Goal: Task Accomplishment & Management: Manage account settings

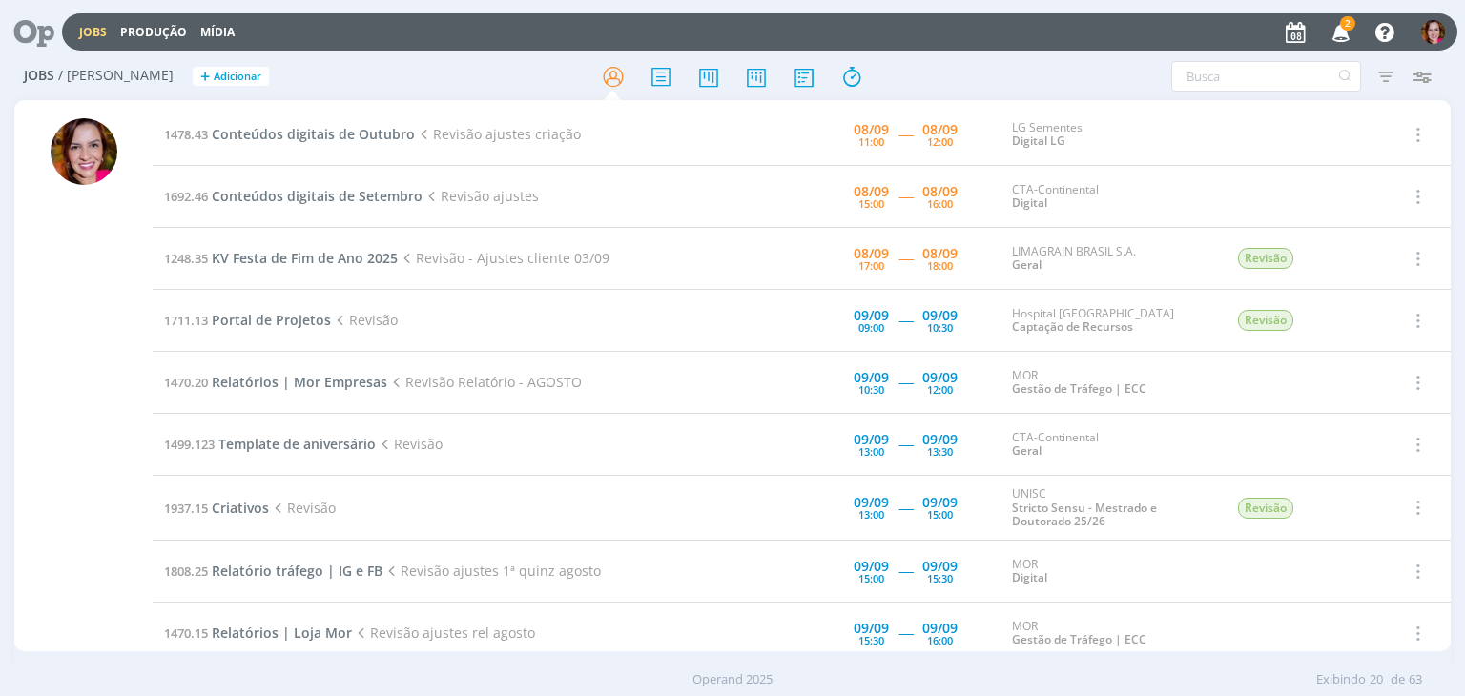
click at [1338, 28] on icon "button" at bounding box center [1341, 31] width 33 height 32
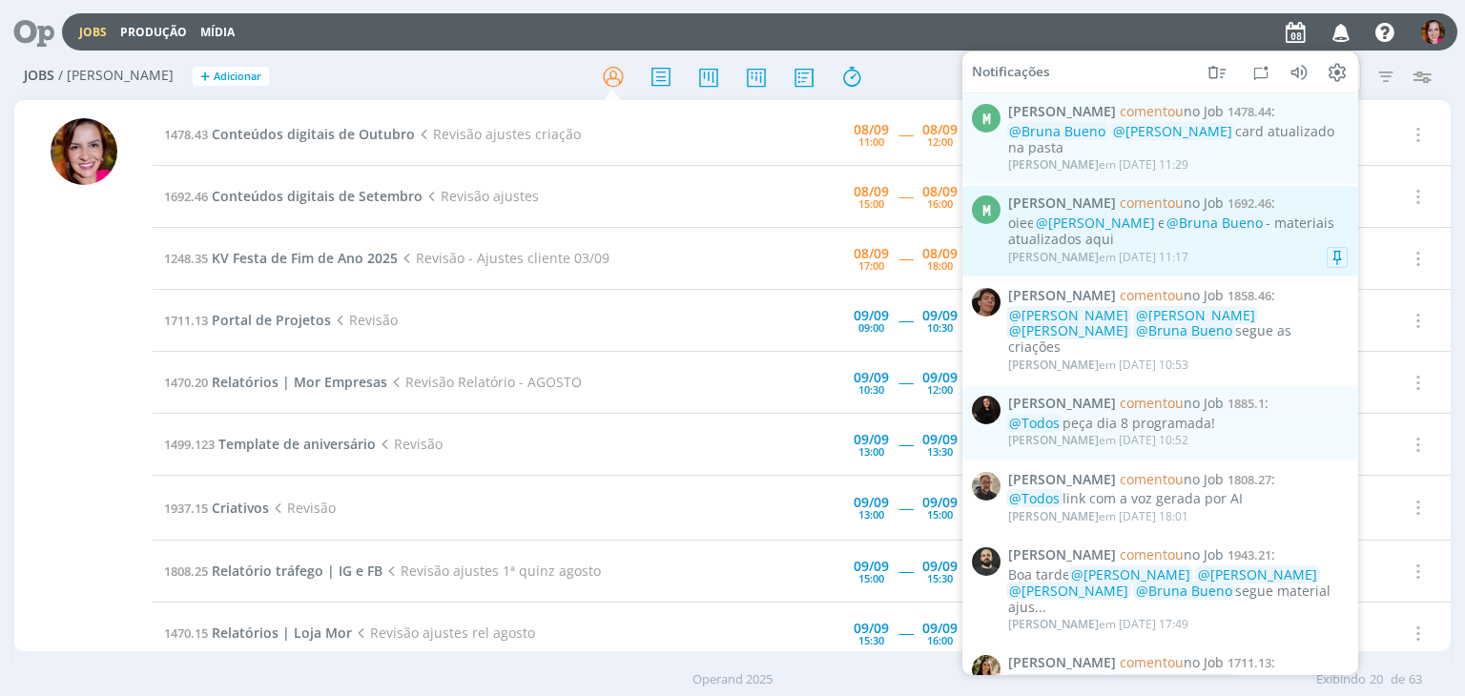
click at [1241, 238] on div "oiee @[PERSON_NAME] e @[PERSON_NAME] - materiais atualizados aqui" at bounding box center [1178, 232] width 340 height 32
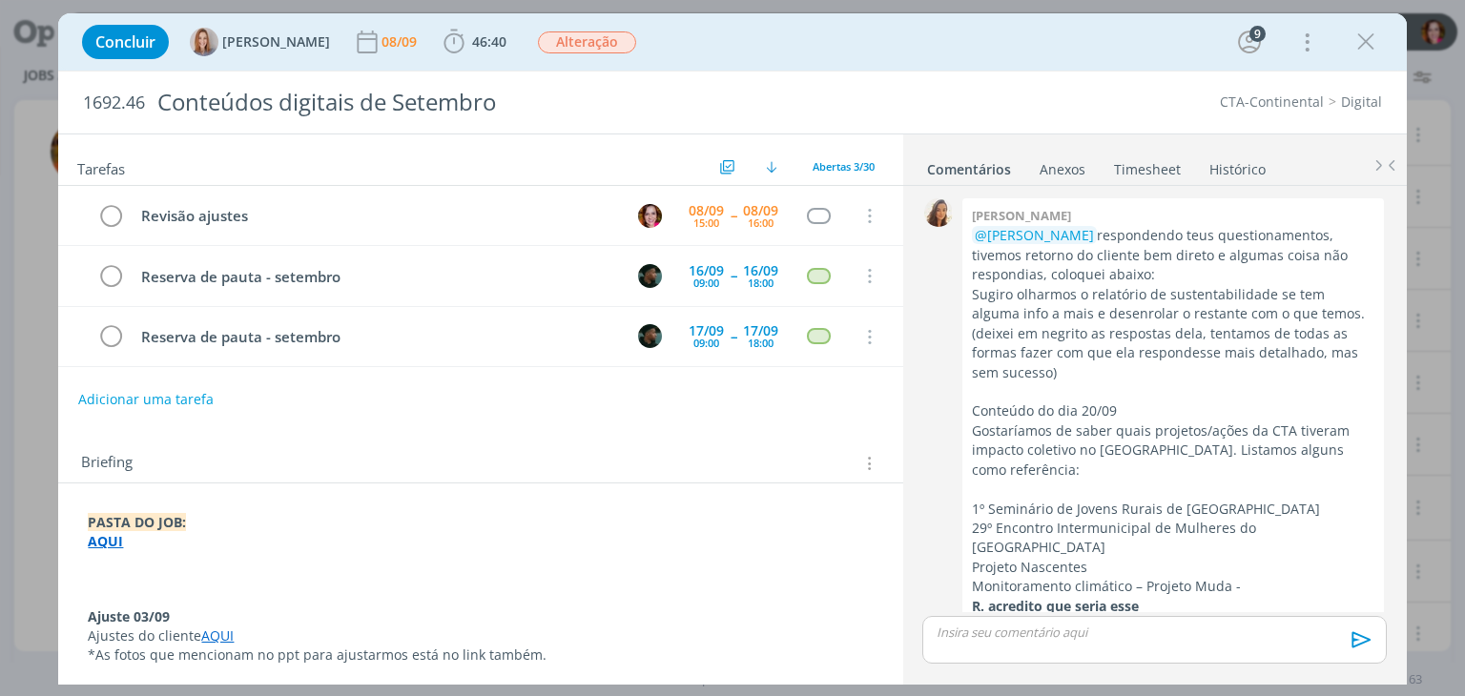
scroll to position [2835, 0]
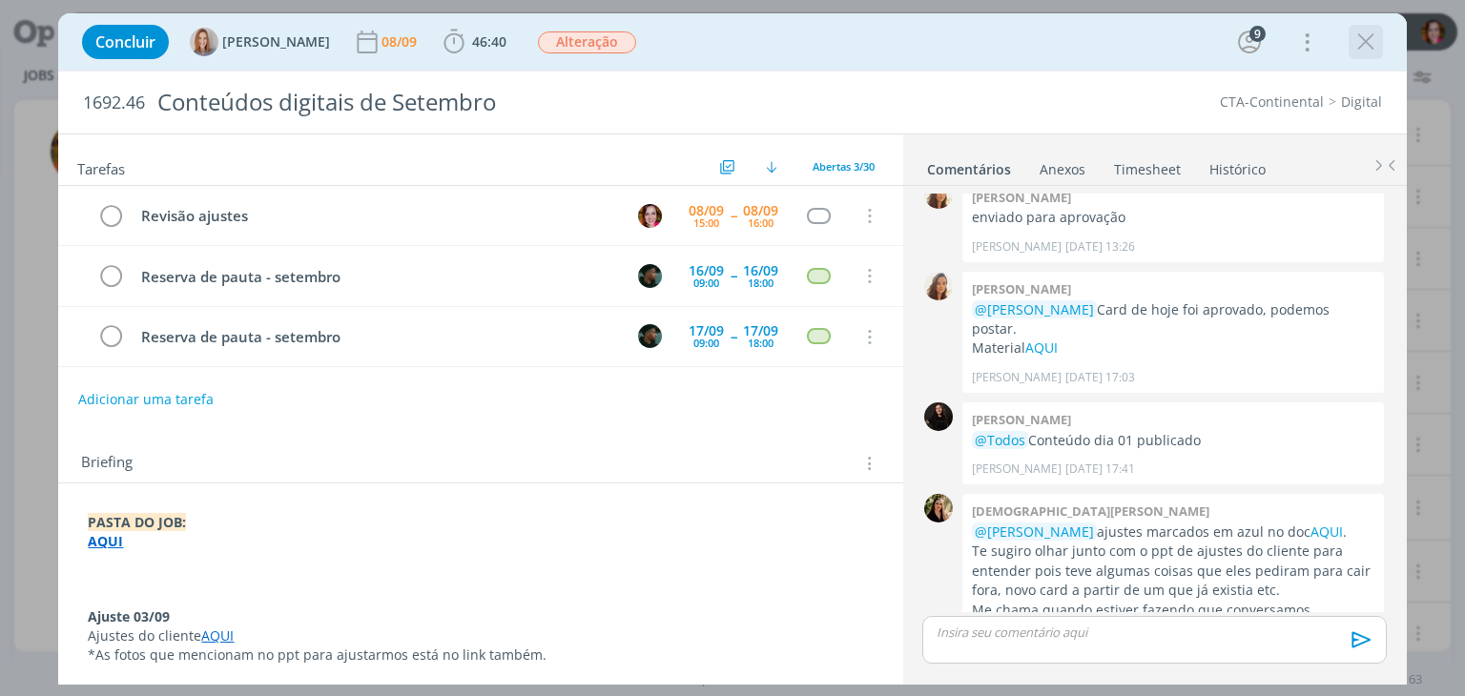
click at [1360, 47] on icon "dialog" at bounding box center [1366, 42] width 29 height 29
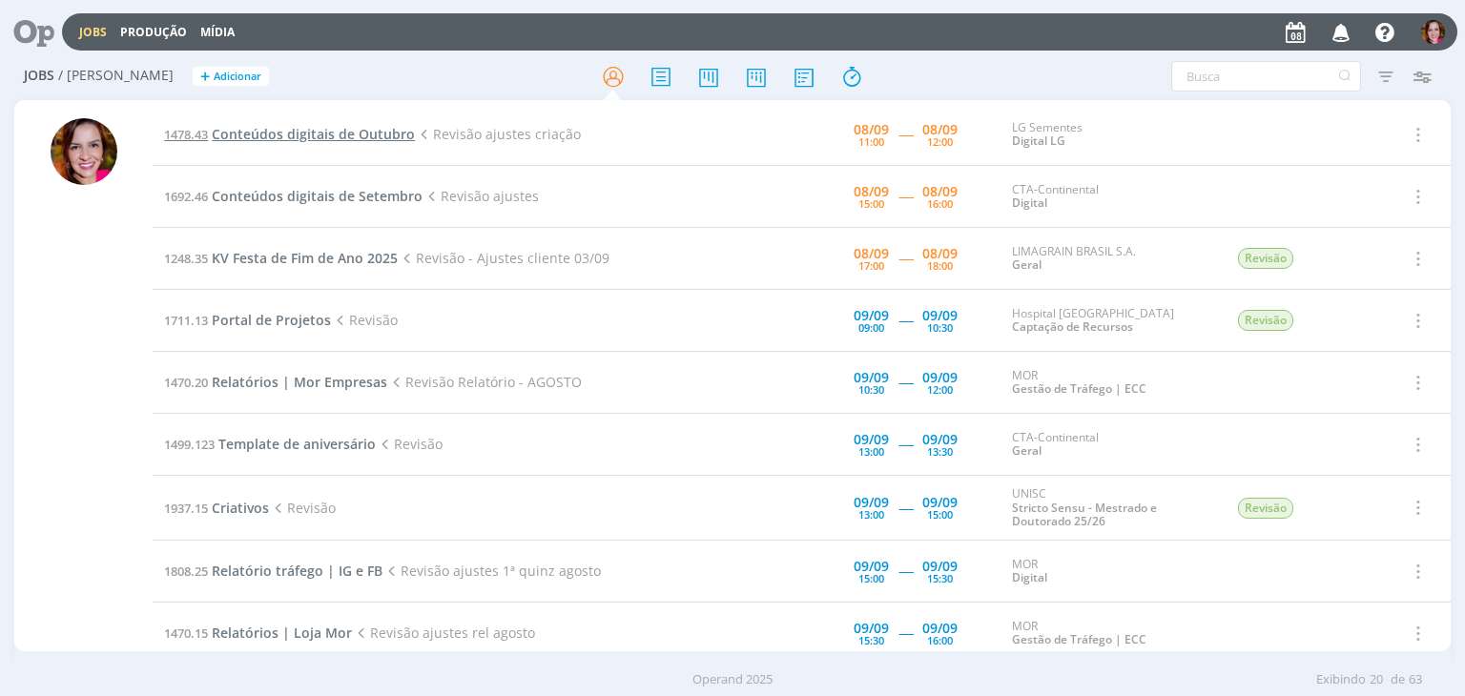
click at [301, 132] on span "Conteúdos digitais de Outubro" at bounding box center [313, 134] width 203 height 18
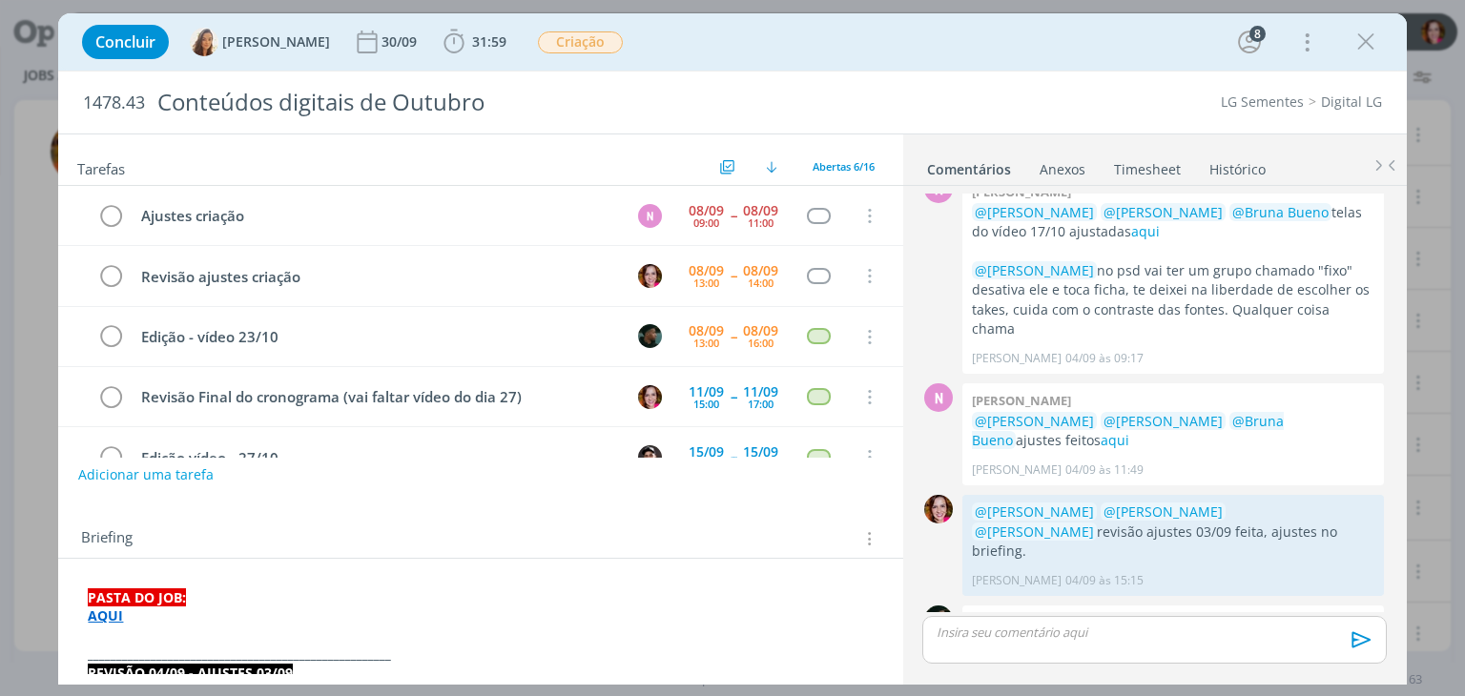
scroll to position [1009, 0]
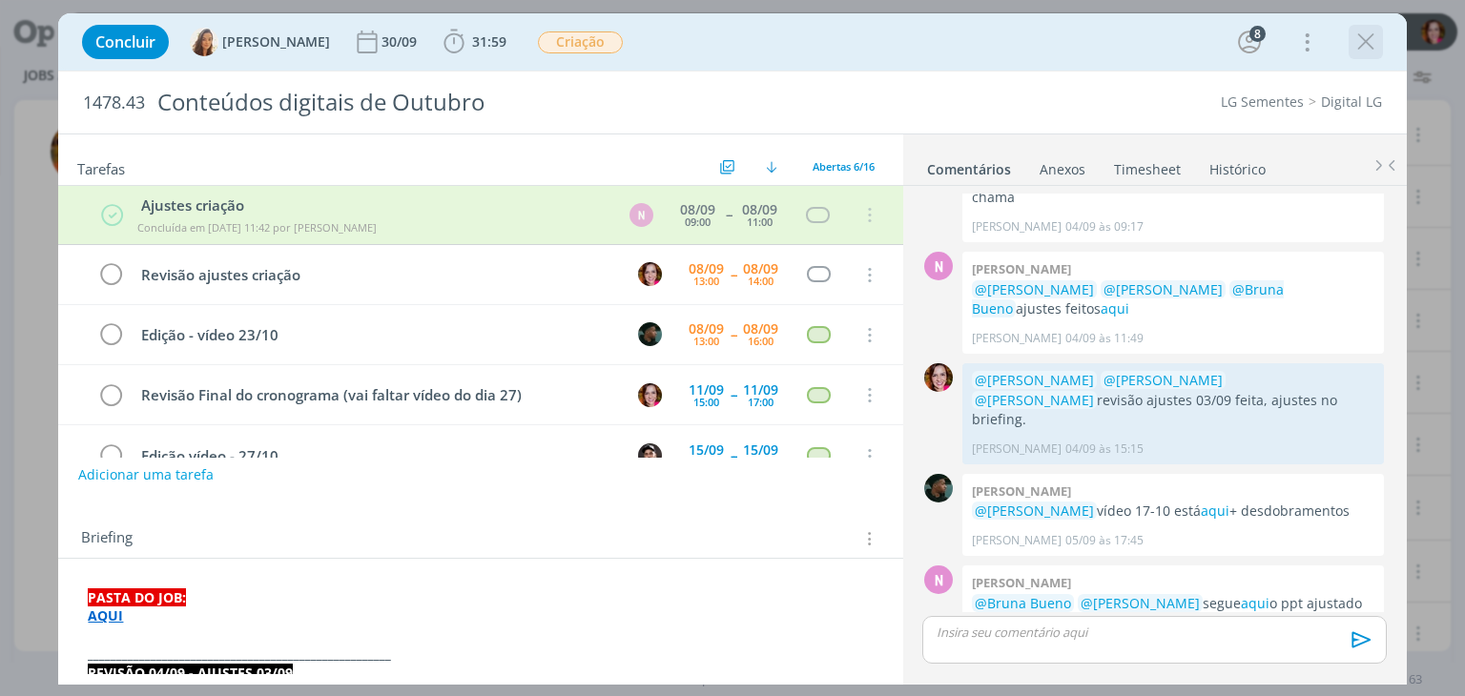
click at [1369, 47] on icon "dialog" at bounding box center [1366, 42] width 29 height 29
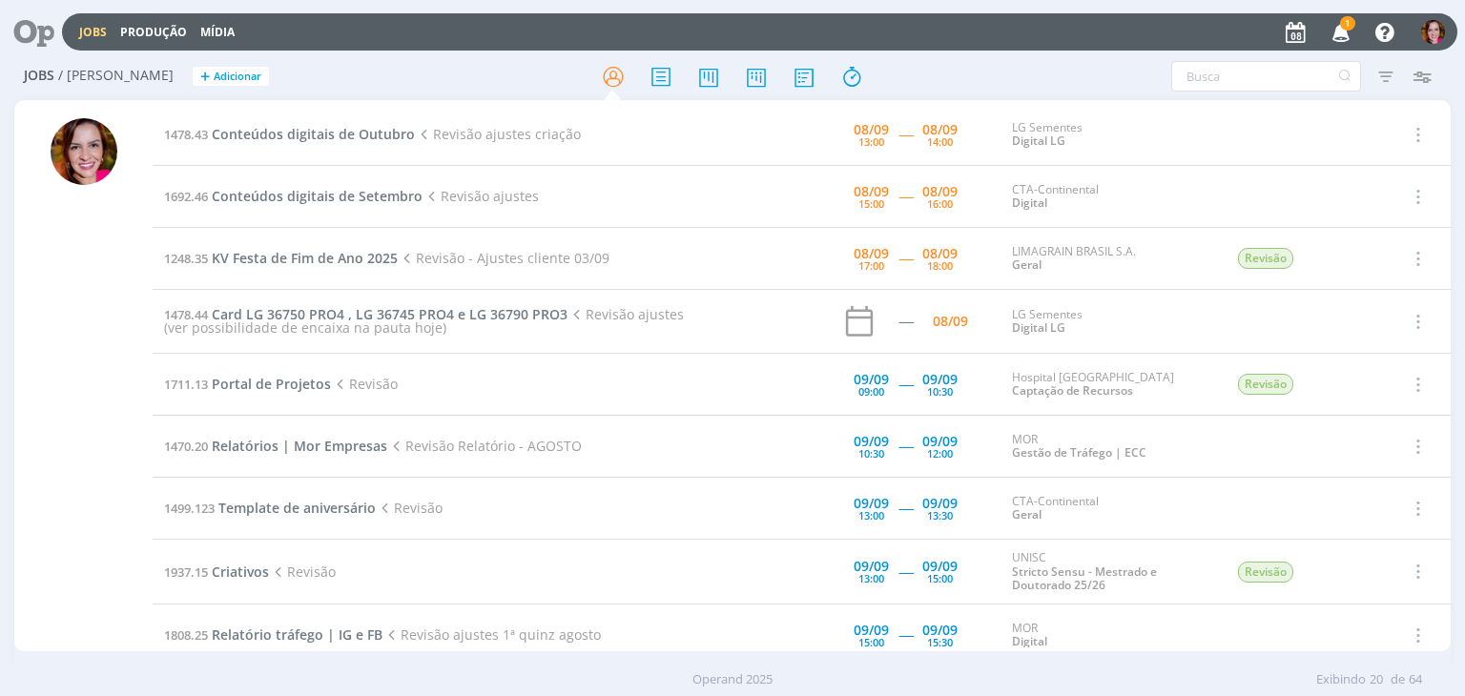
click at [1351, 33] on icon "button" at bounding box center [1341, 31] width 33 height 32
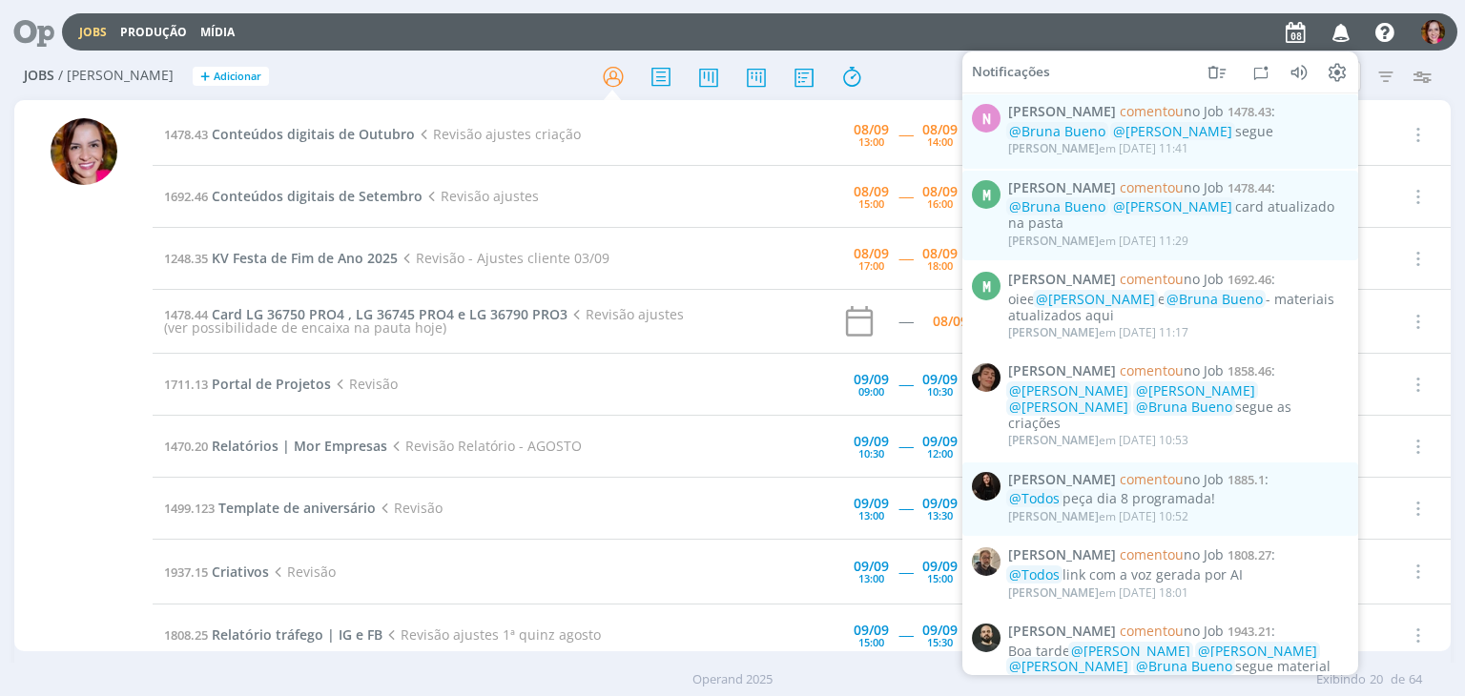
click at [982, 36] on div "Jobs Produção Mídia Notificações N [PERSON_NAME] comentou no Job 1478.43 : @[PE…" at bounding box center [760, 31] width 1396 height 37
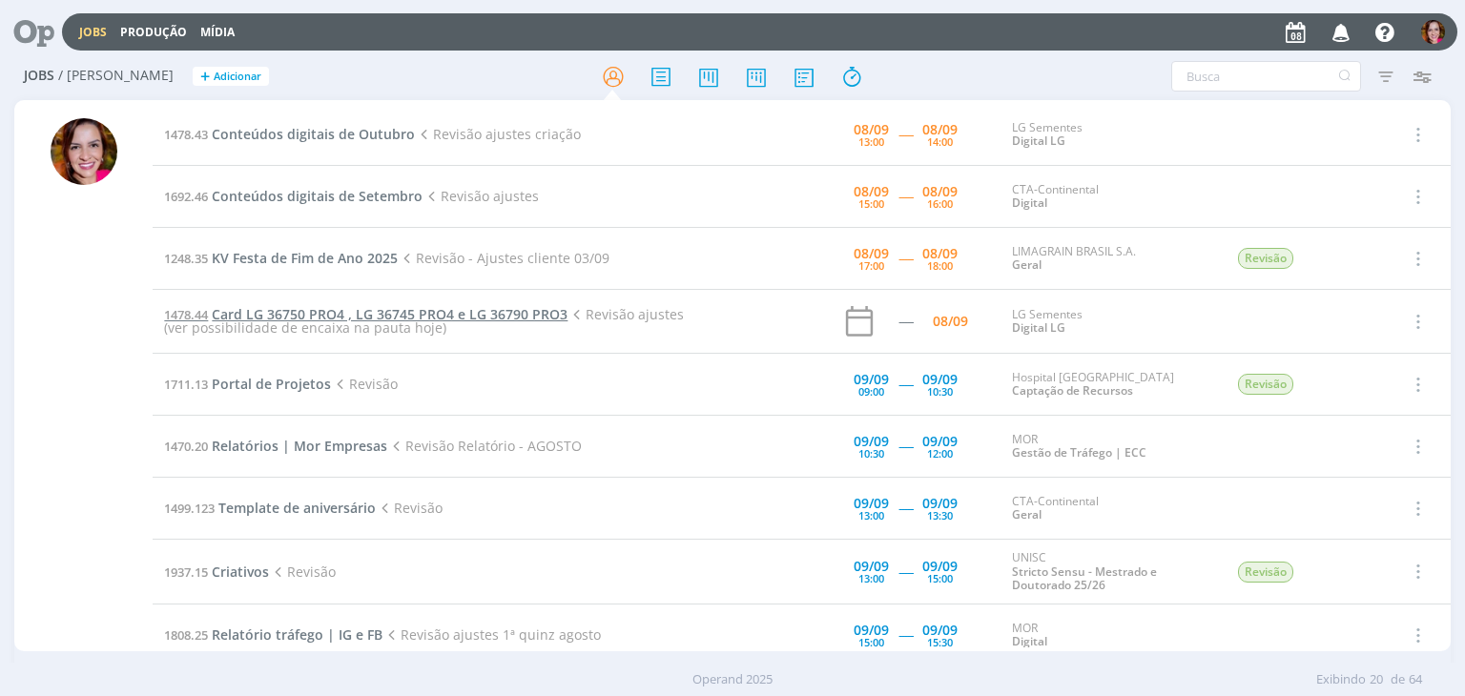
click at [296, 310] on span "Card LG 36750 PRO4 , LG 36745 PRO4 e LG 36790 PRO3" at bounding box center [390, 314] width 356 height 18
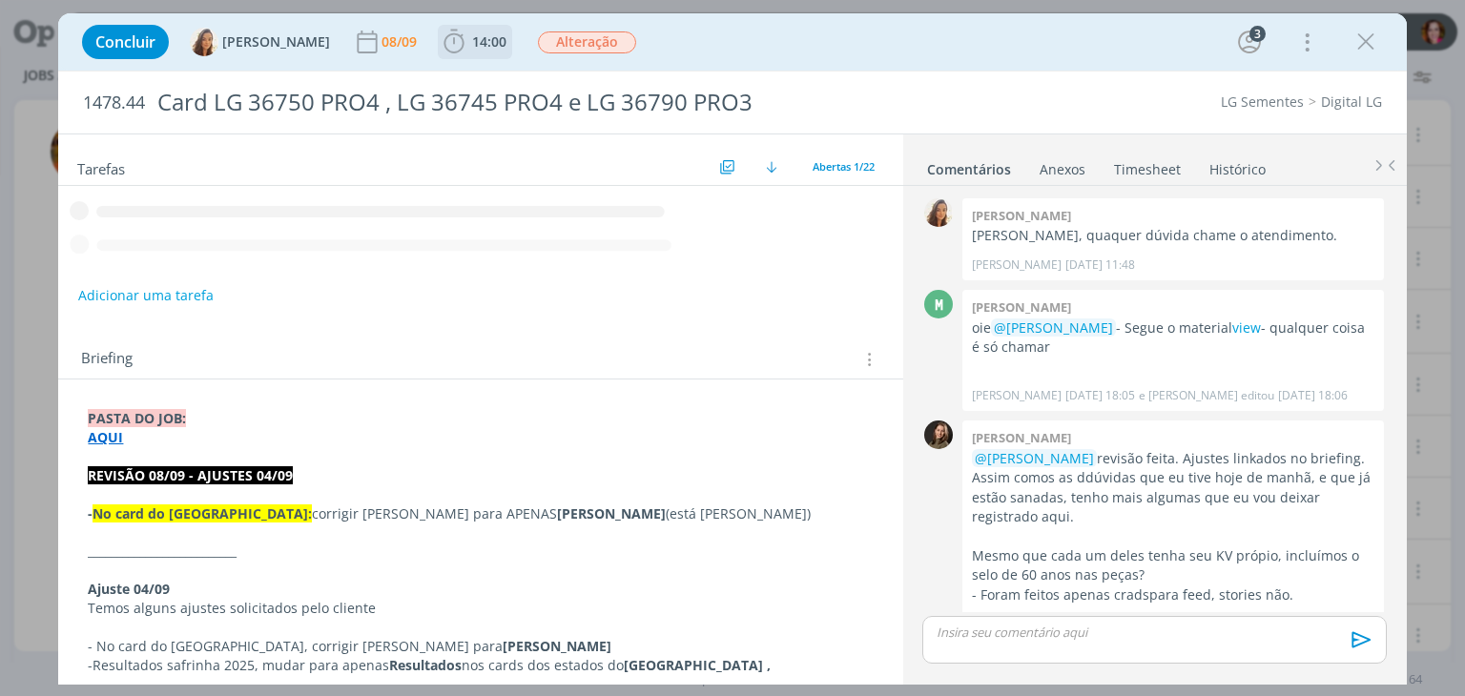
scroll to position [2063, 0]
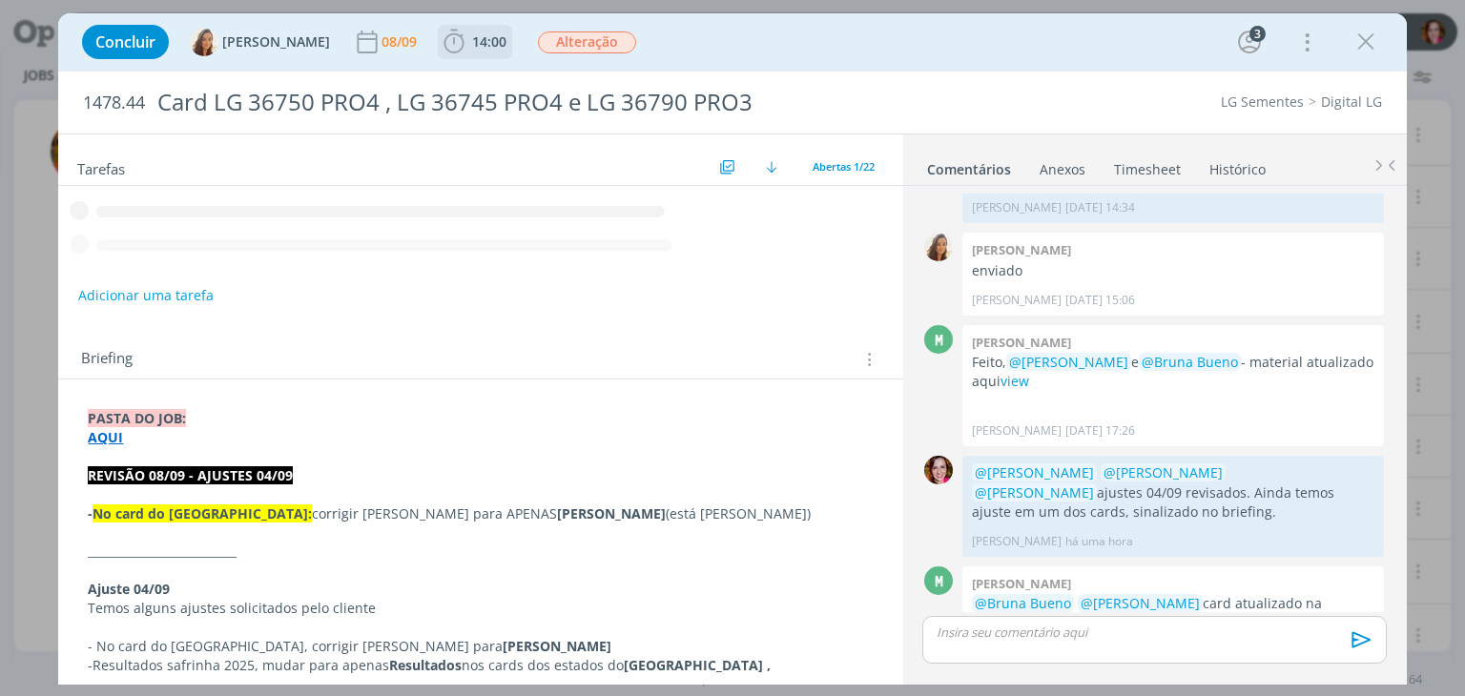
click at [472, 50] on span "14:00" at bounding box center [489, 41] width 34 height 18
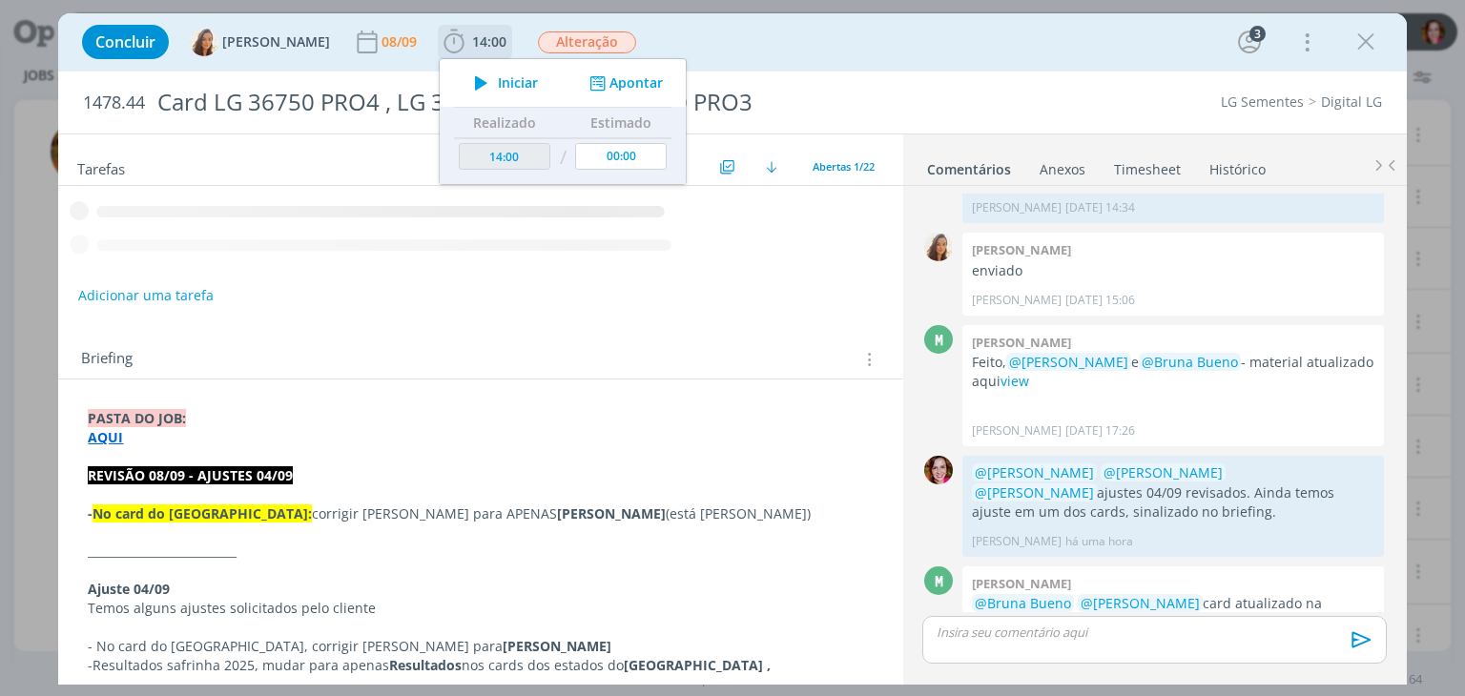
click at [468, 91] on icon "dialog" at bounding box center [481, 83] width 33 height 25
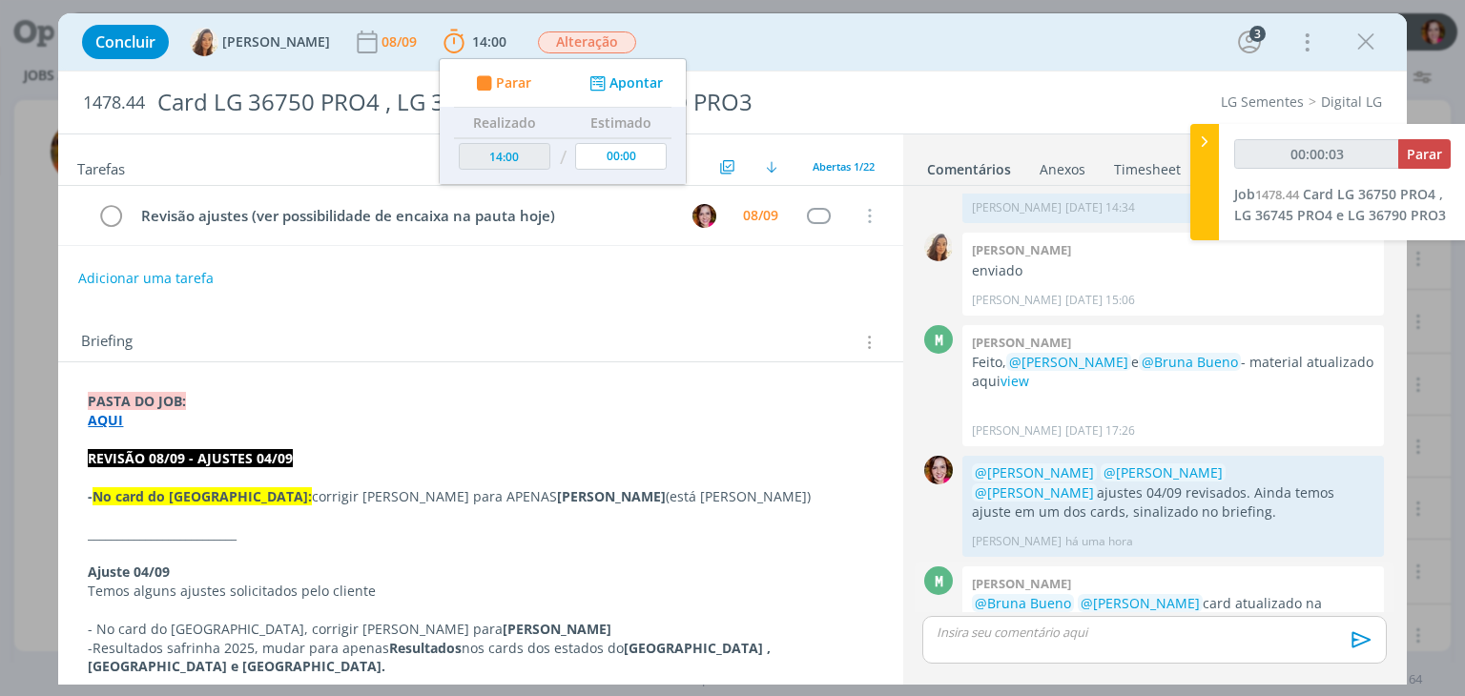
click at [1007, 614] on link "view" at bounding box center [1021, 623] width 29 height 18
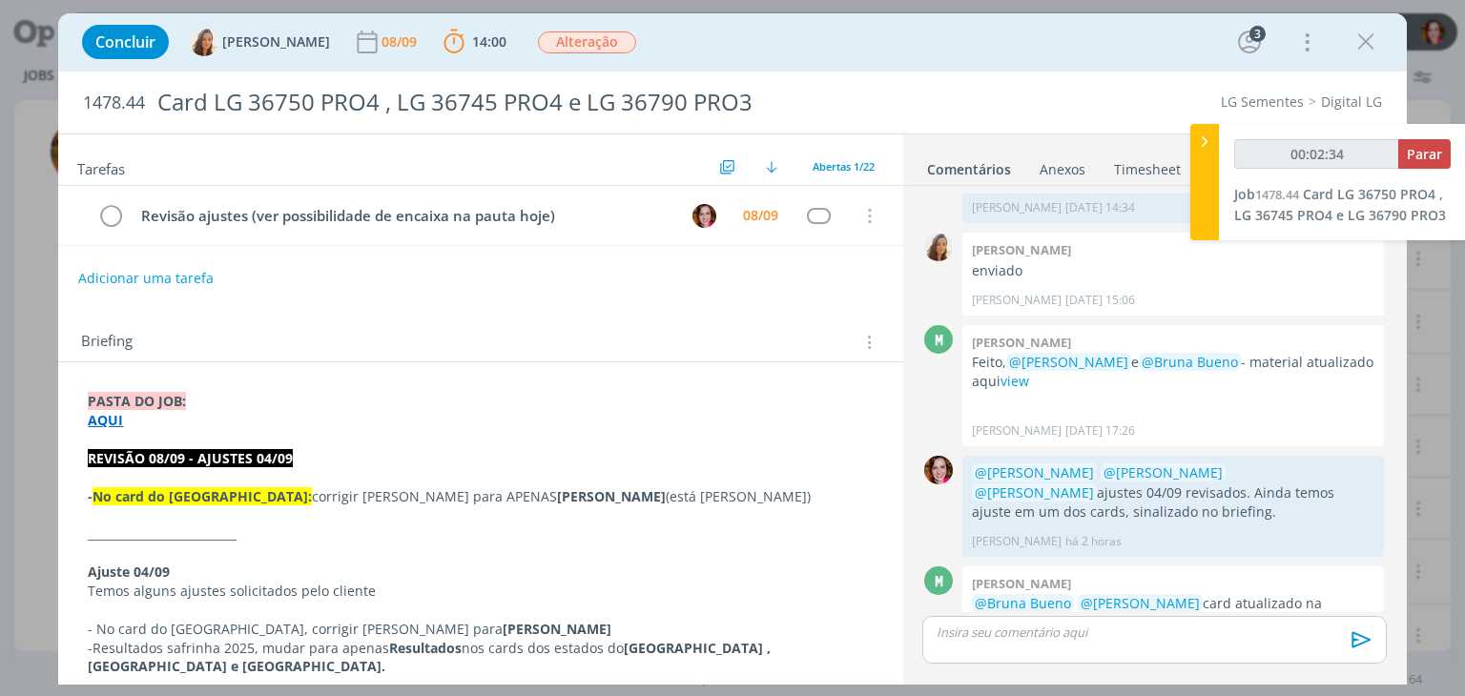
type input "00:02:35"
click at [1048, 638] on p "dialog" at bounding box center [1154, 632] width 433 height 17
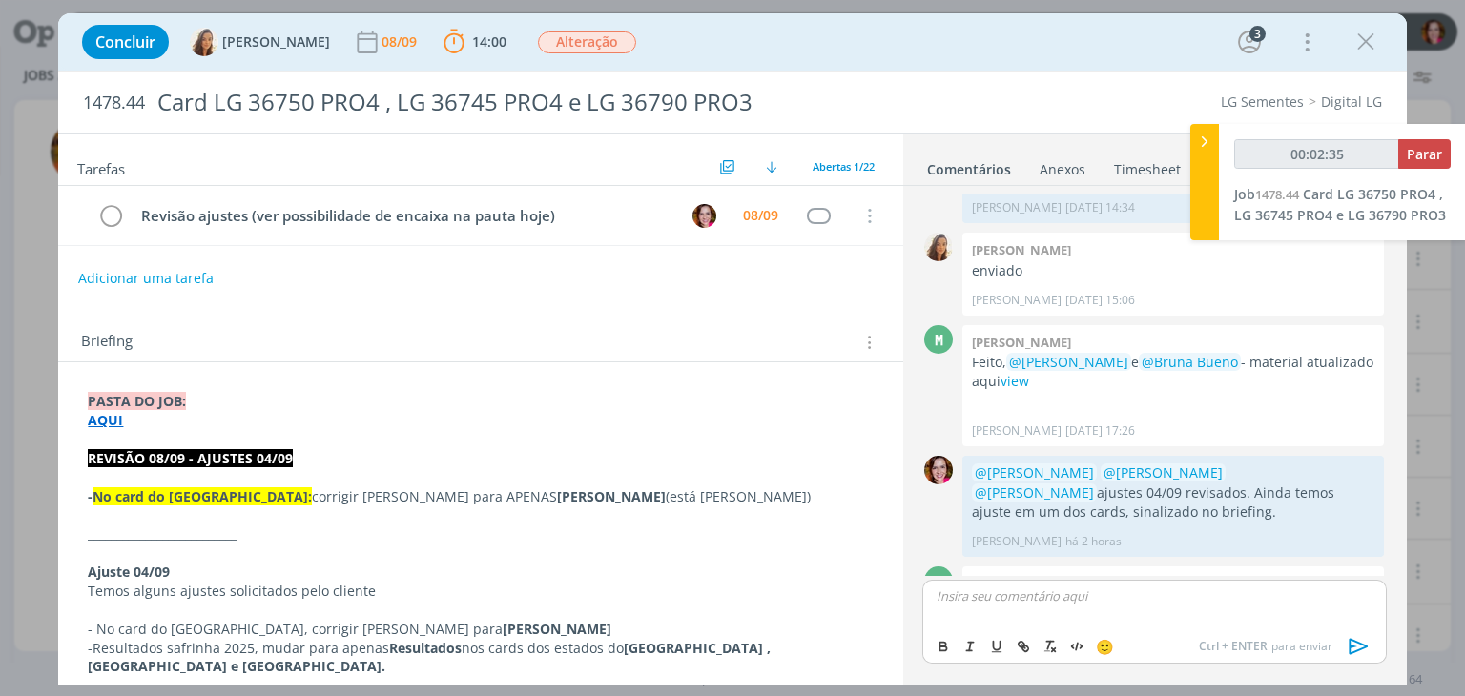
scroll to position [2099, 0]
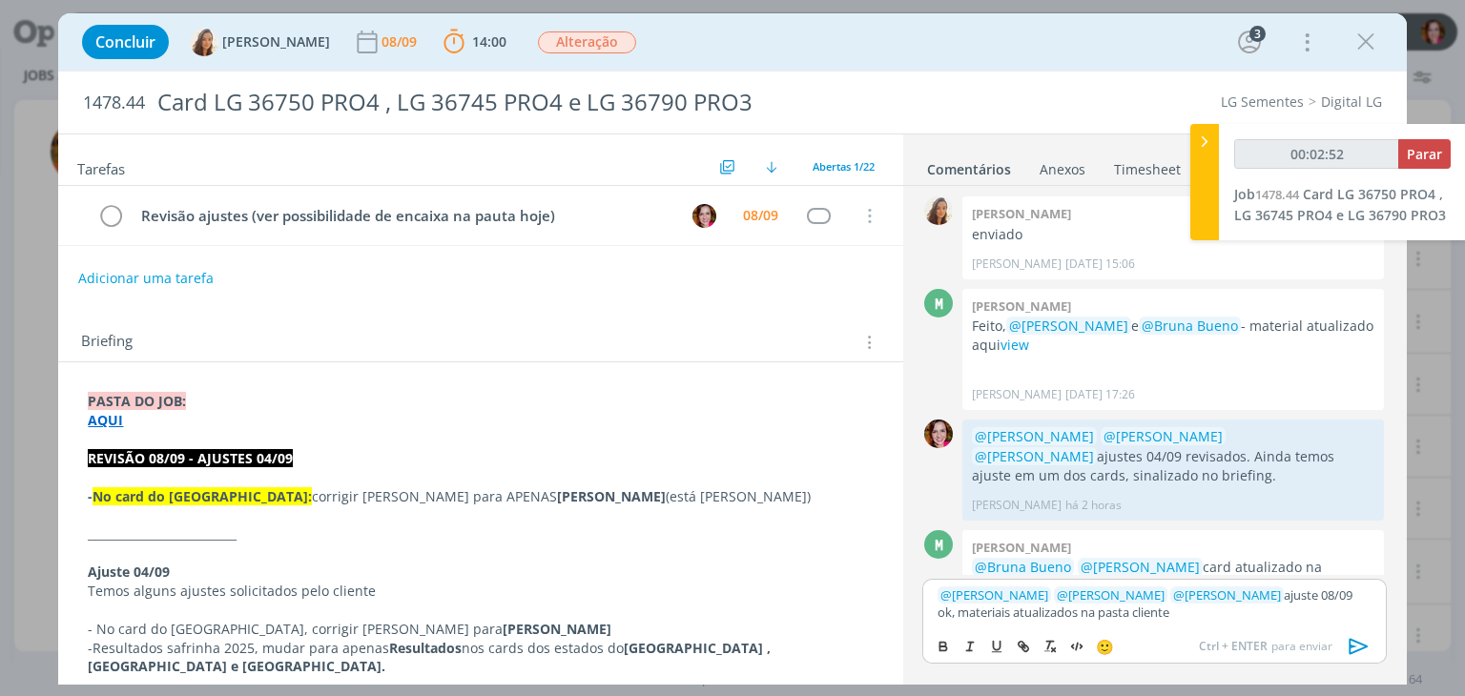
type input "00:02:53"
type input "cliente"
type input "00:02:54"
paste input "[URL][DOMAIN_NAME]"
type input "[URL][DOMAIN_NAME]"
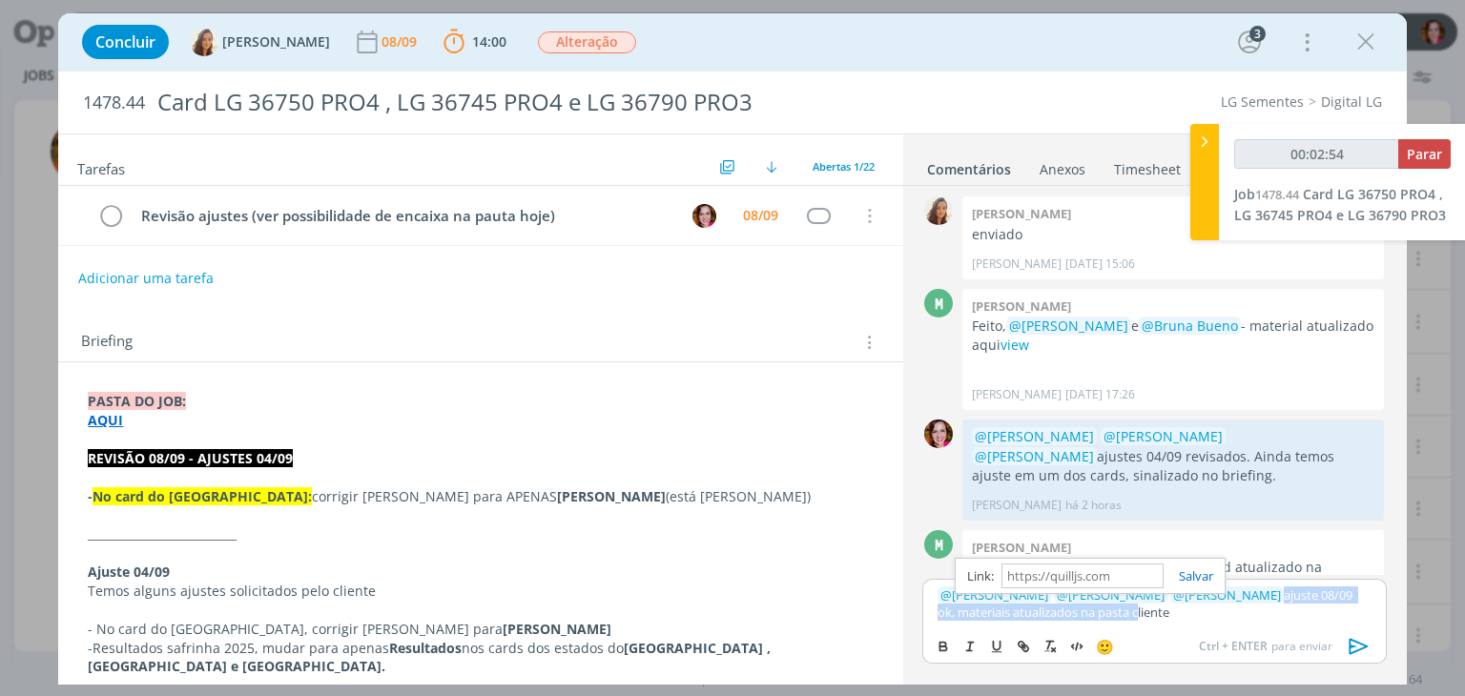
scroll to position [0, 0]
click at [117, 216] on icon "dialog" at bounding box center [110, 216] width 27 height 29
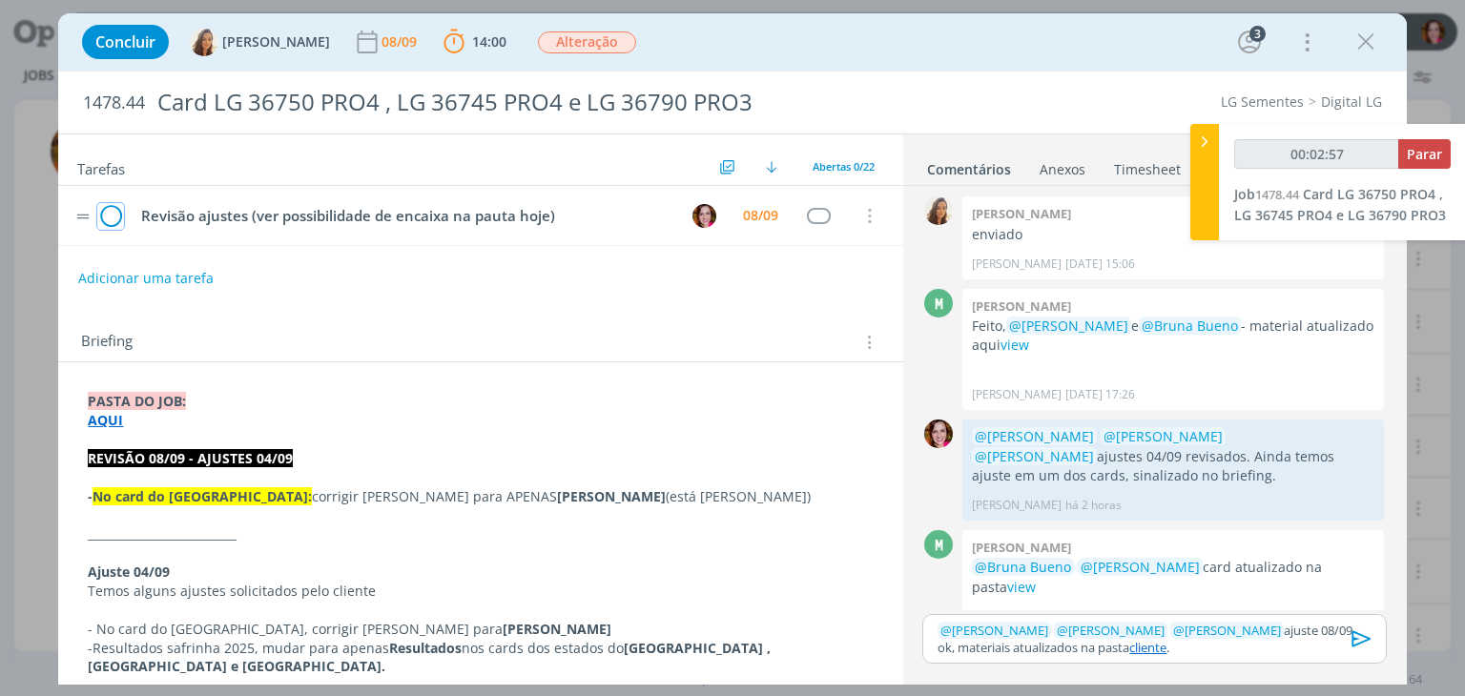
scroll to position [2065, 0]
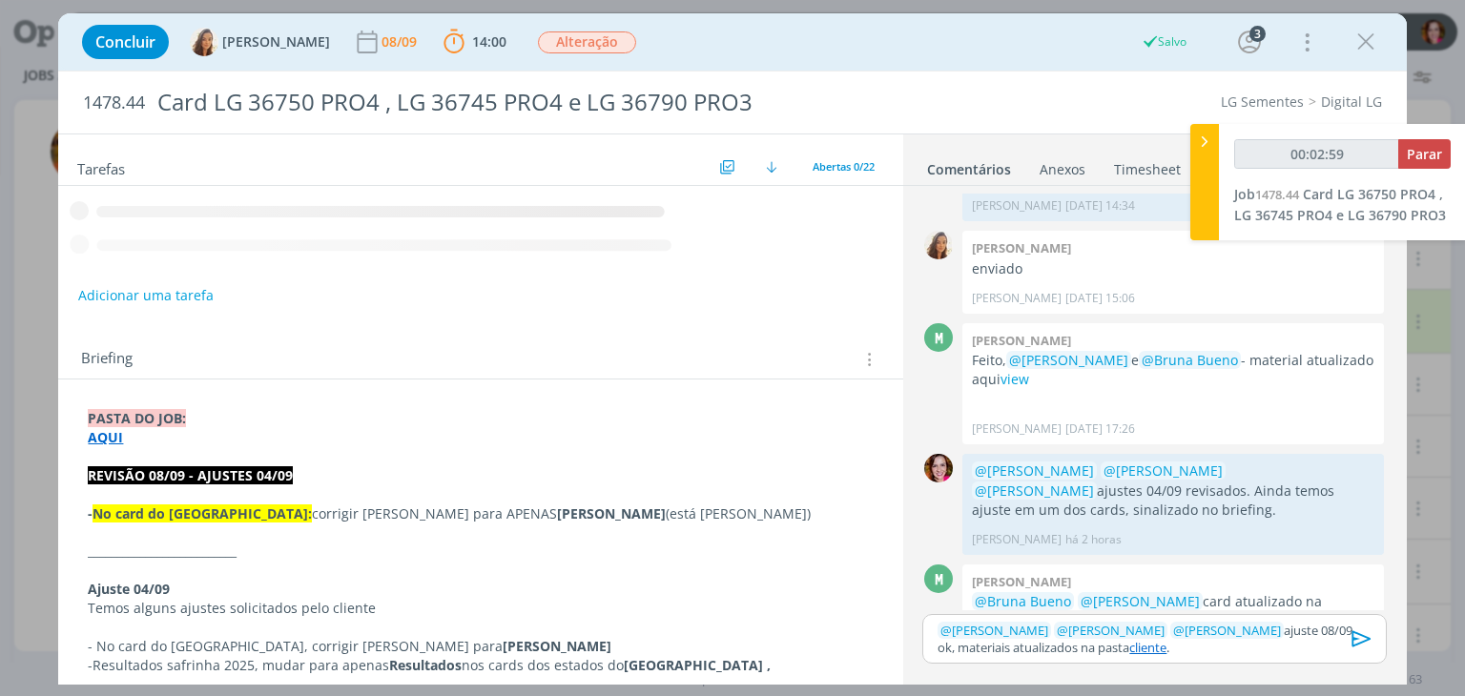
click at [1130, 650] on link "cliente" at bounding box center [1148, 647] width 37 height 17
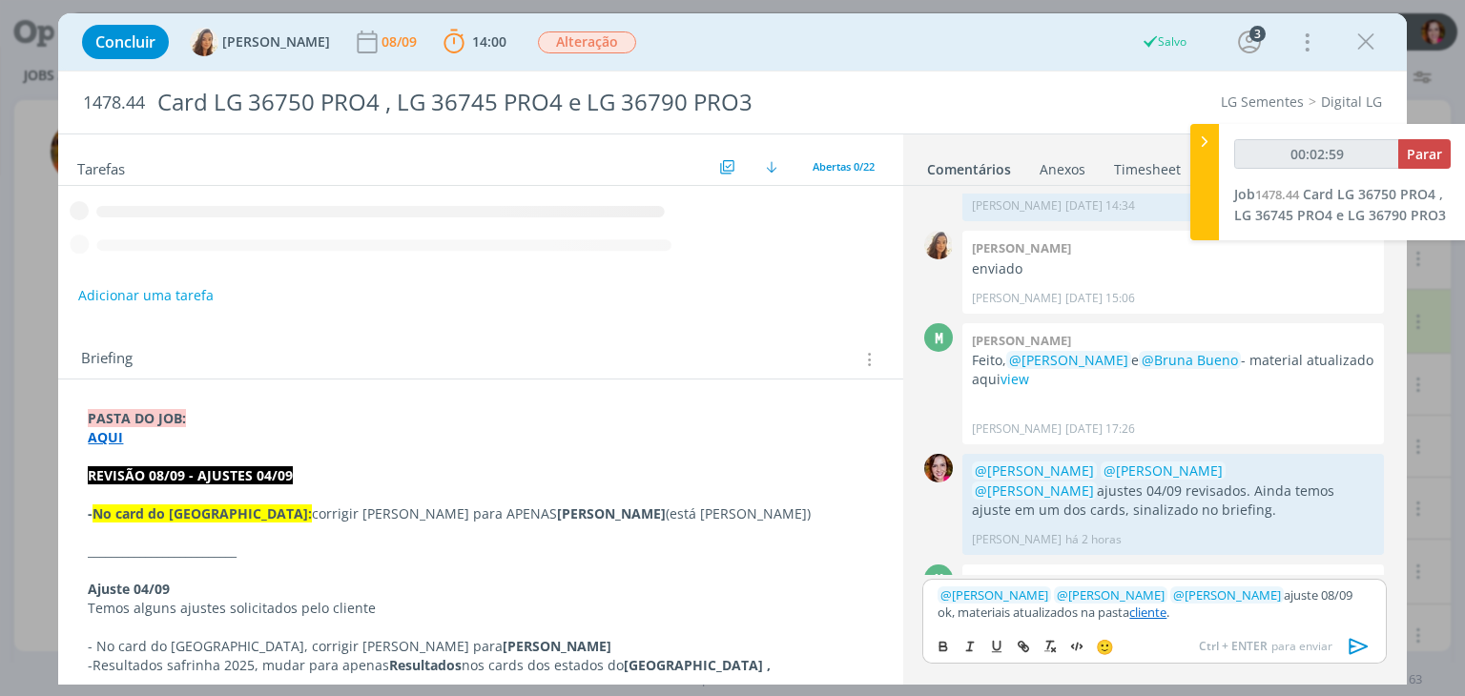
scroll to position [2100, 0]
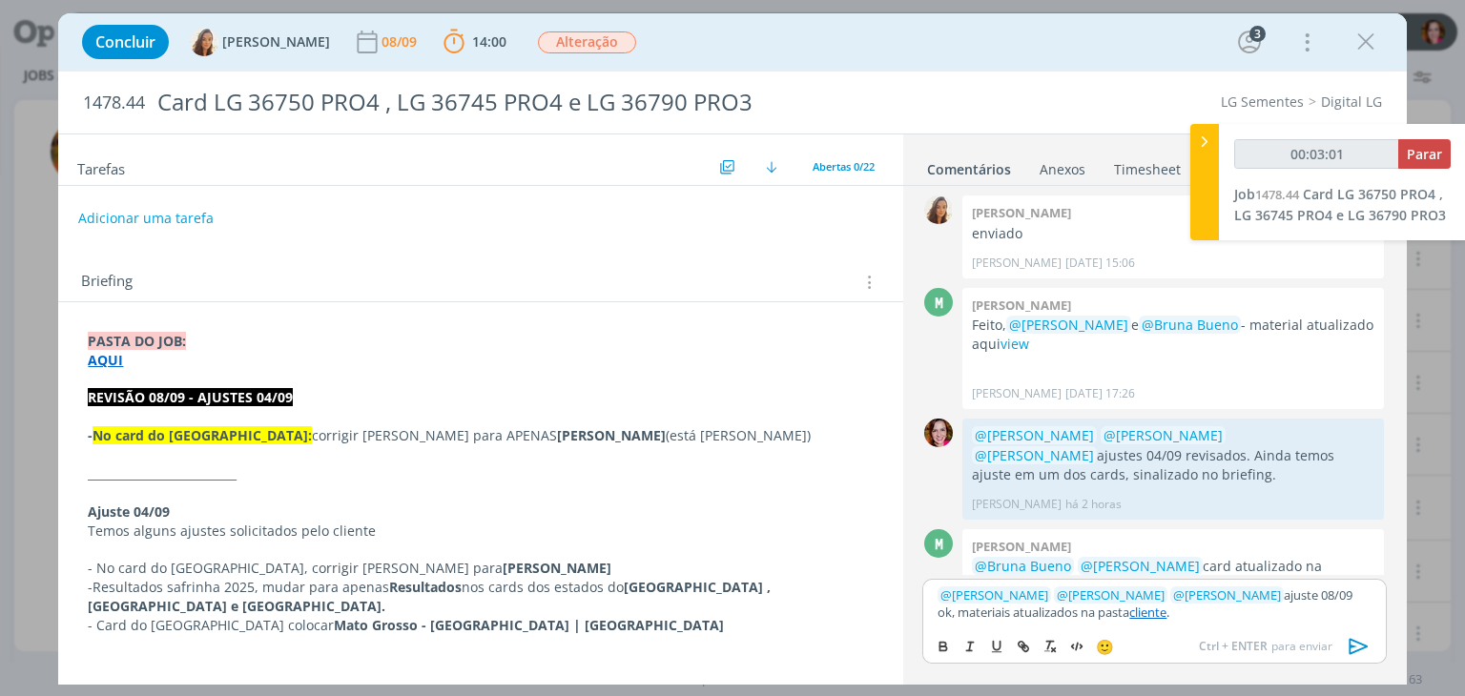
click at [1130, 612] on link "cliente" at bounding box center [1148, 612] width 37 height 17
click at [1075, 577] on link "[URL][DOMAIN_NAME]" at bounding box center [1048, 576] width 130 height 25
click at [1358, 646] on icon "dialog" at bounding box center [1359, 647] width 29 height 29
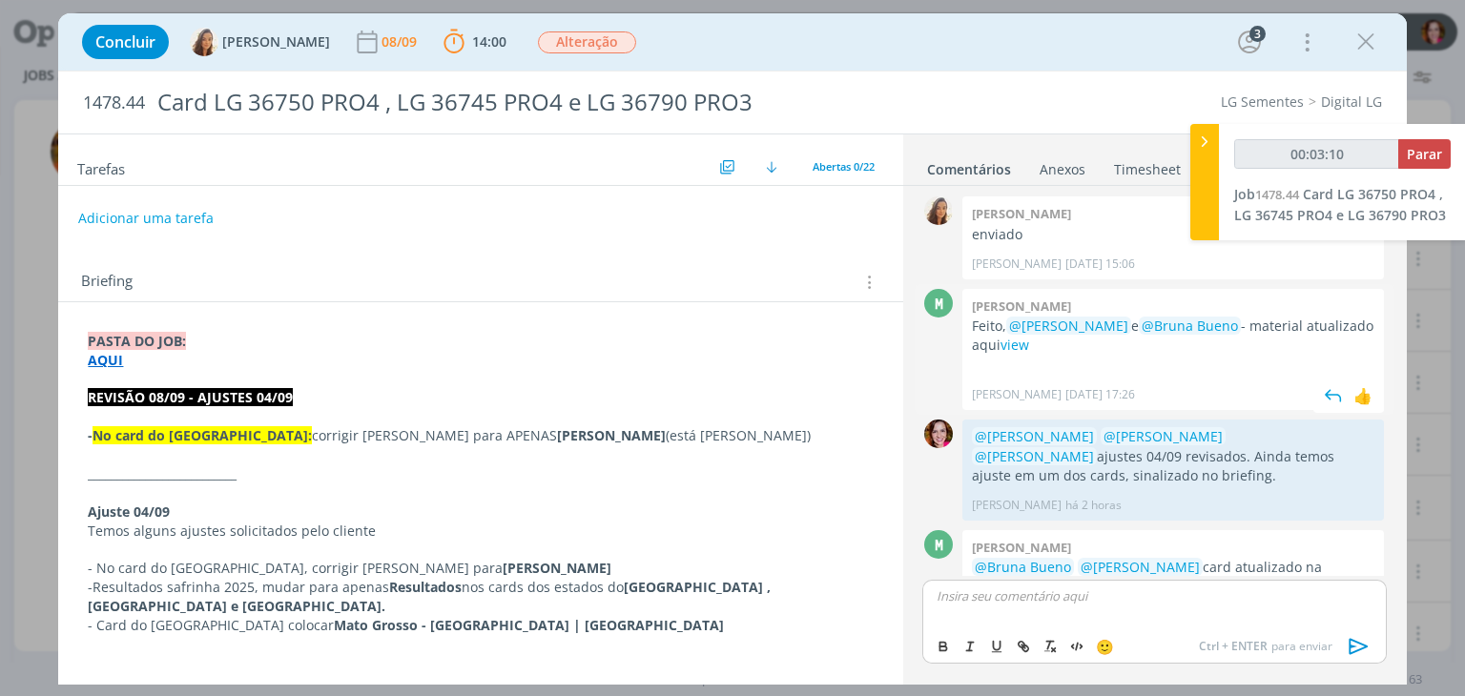
scroll to position [2190, 0]
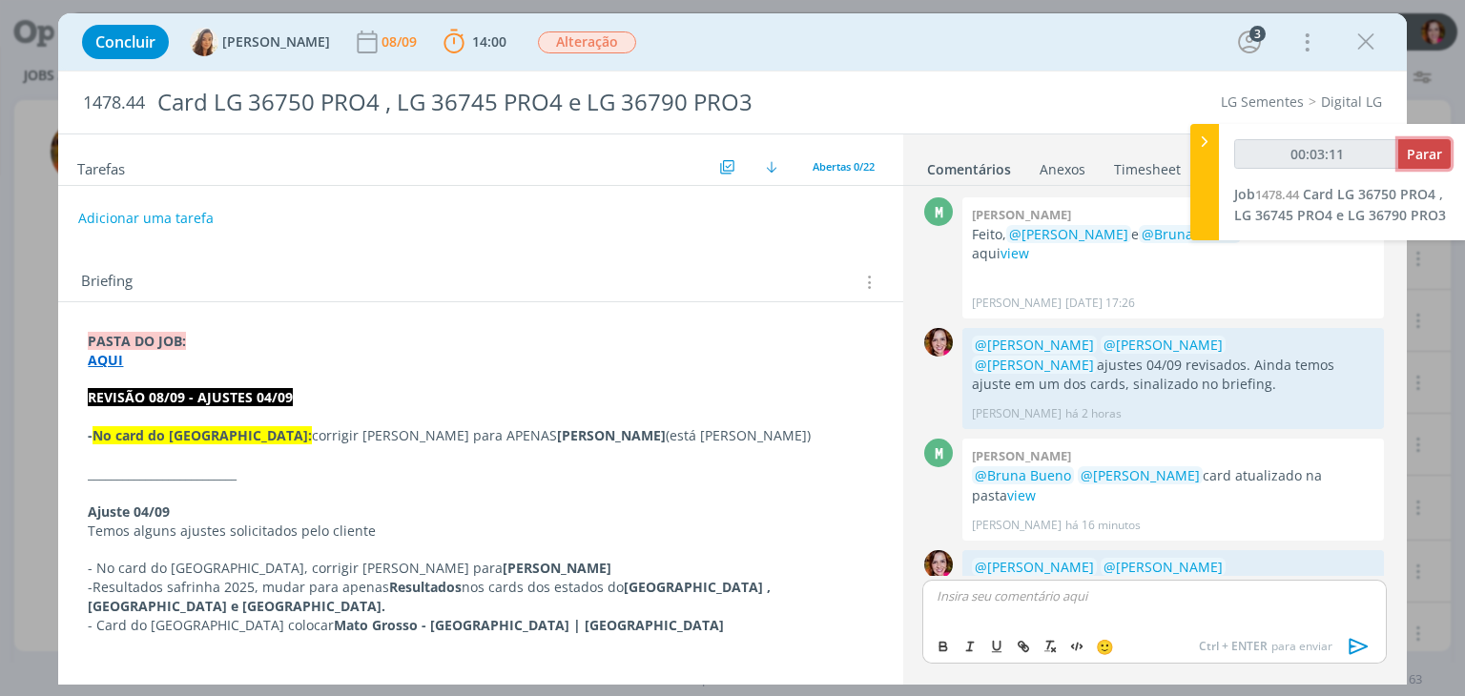
type input "00:03:12"
click at [1427, 154] on span "Parar" at bounding box center [1424, 154] width 35 height 18
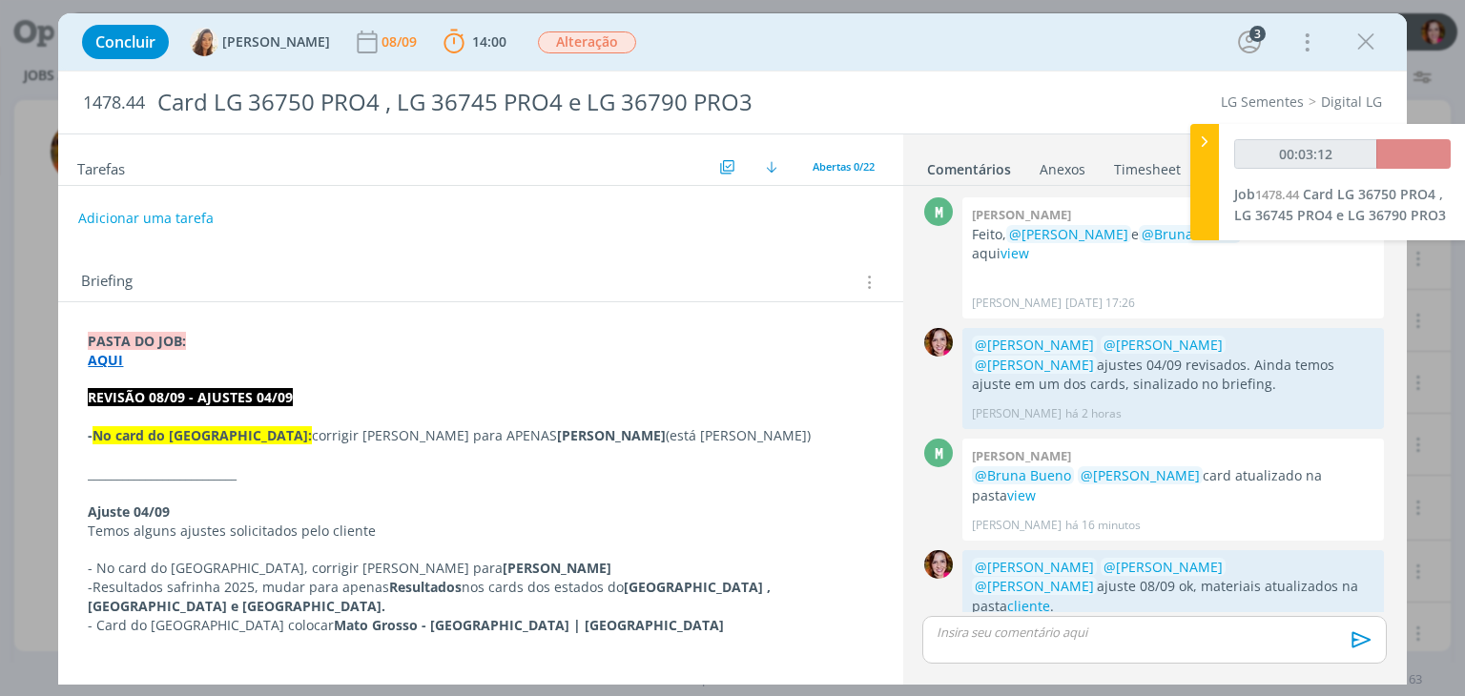
scroll to position [2154, 0]
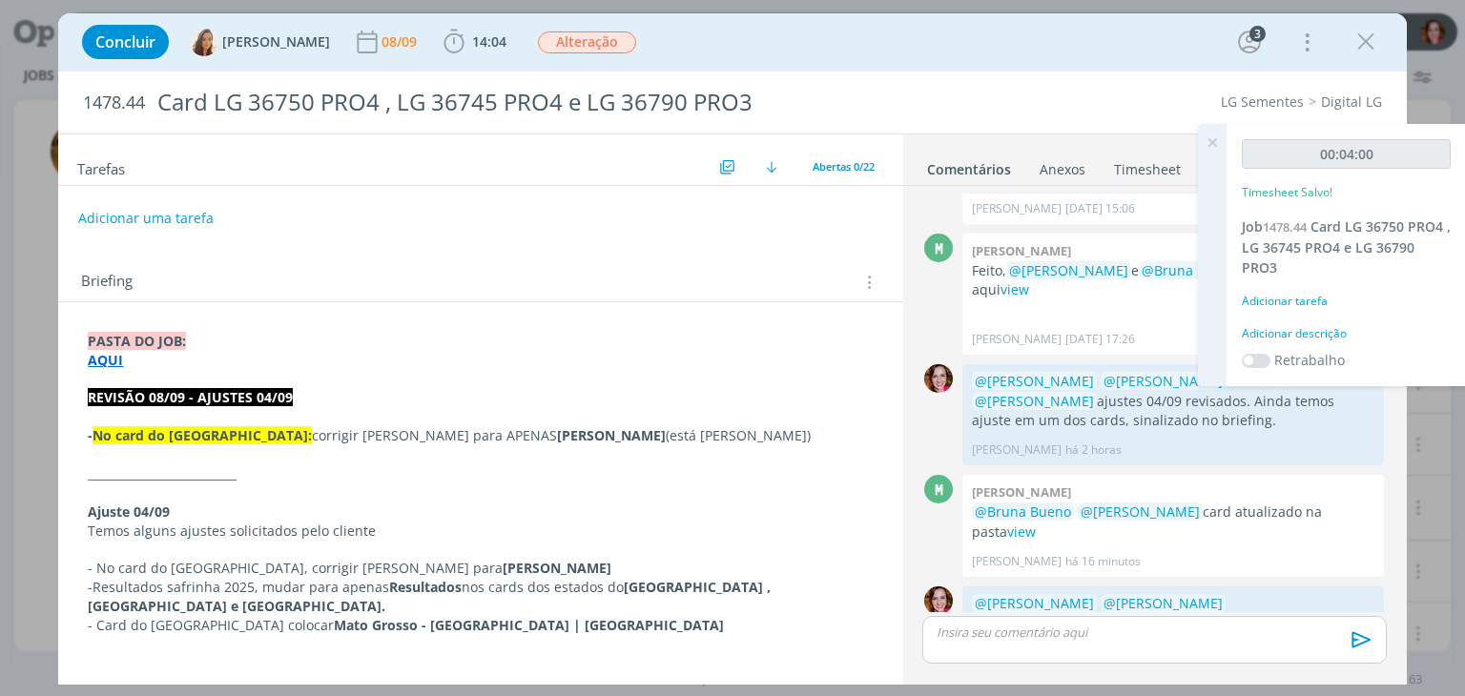
click at [1282, 332] on div "Adicionar descrição" at bounding box center [1346, 333] width 209 height 17
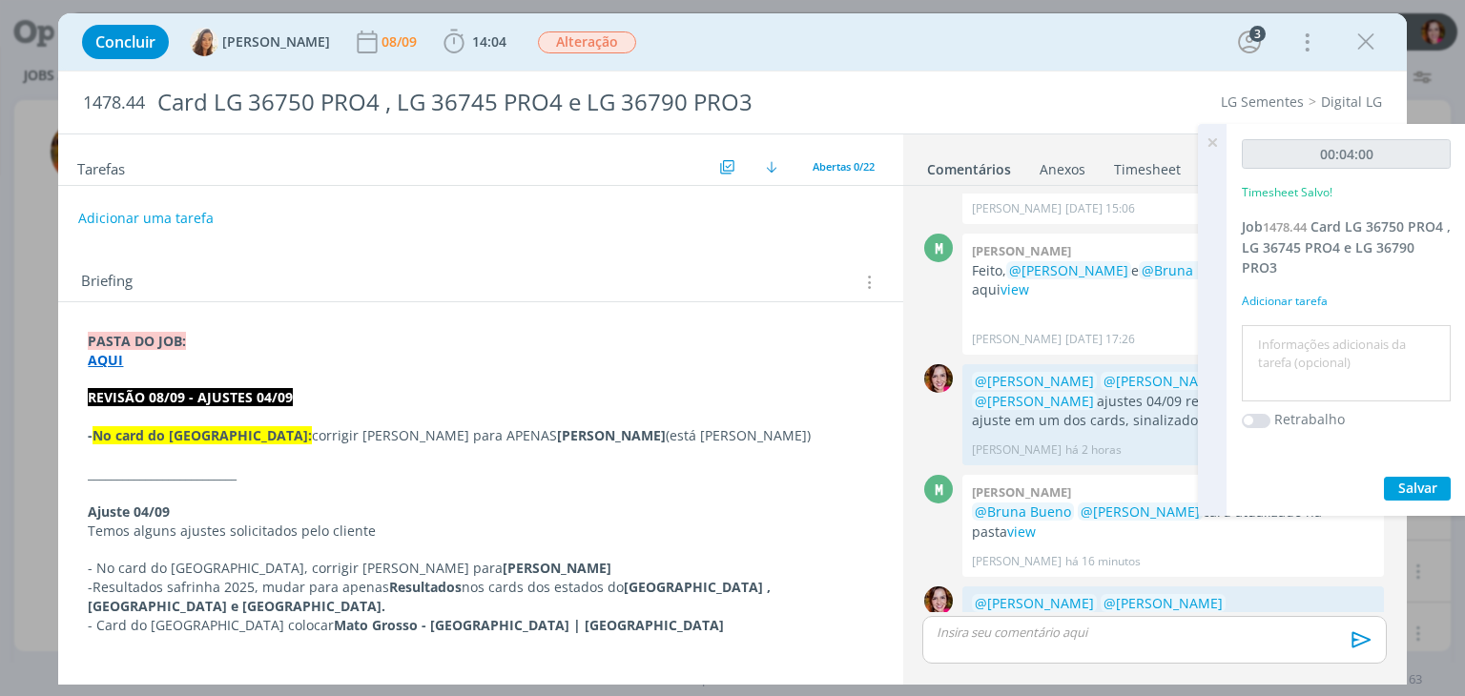
click at [1282, 332] on textarea at bounding box center [1346, 364] width 199 height 68
type textarea "Revisão ajuste 08/09"
click at [1399, 489] on span "Salvar" at bounding box center [1418, 488] width 39 height 18
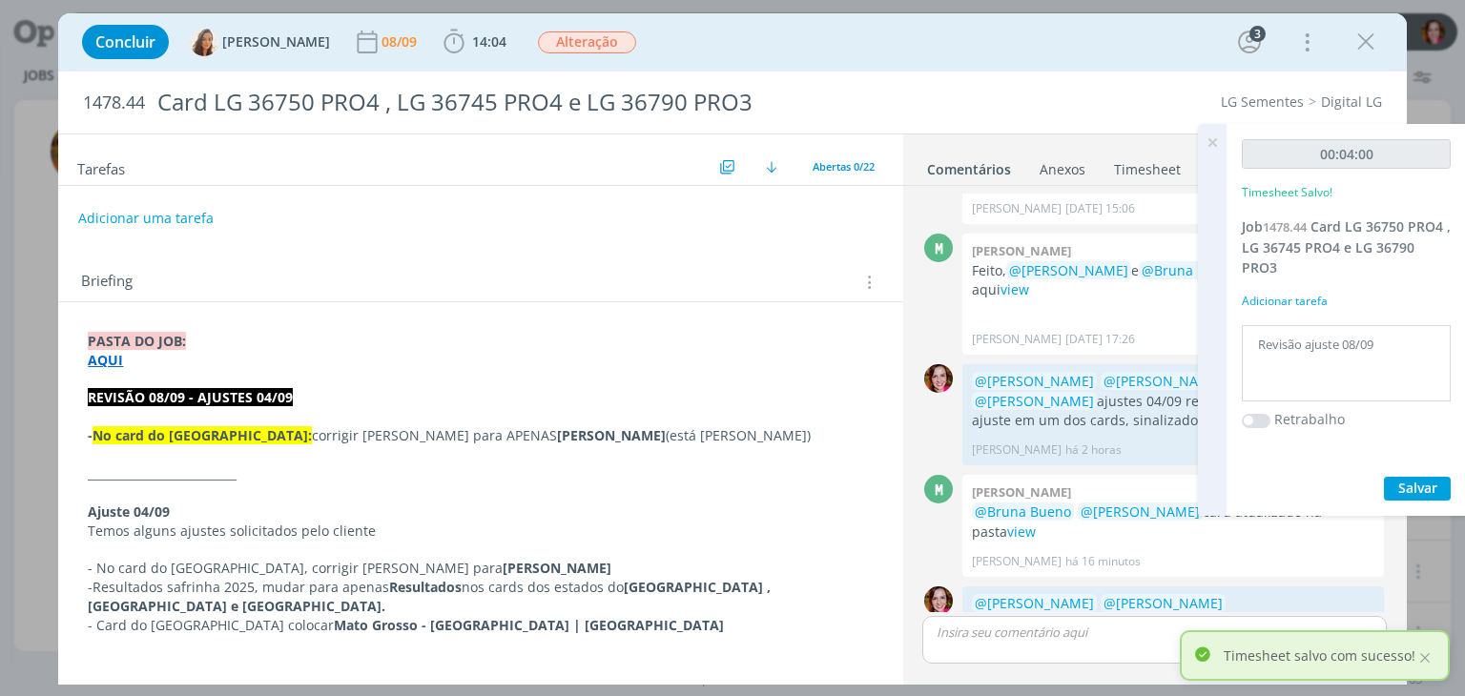
click at [1213, 143] on icon at bounding box center [1212, 142] width 34 height 37
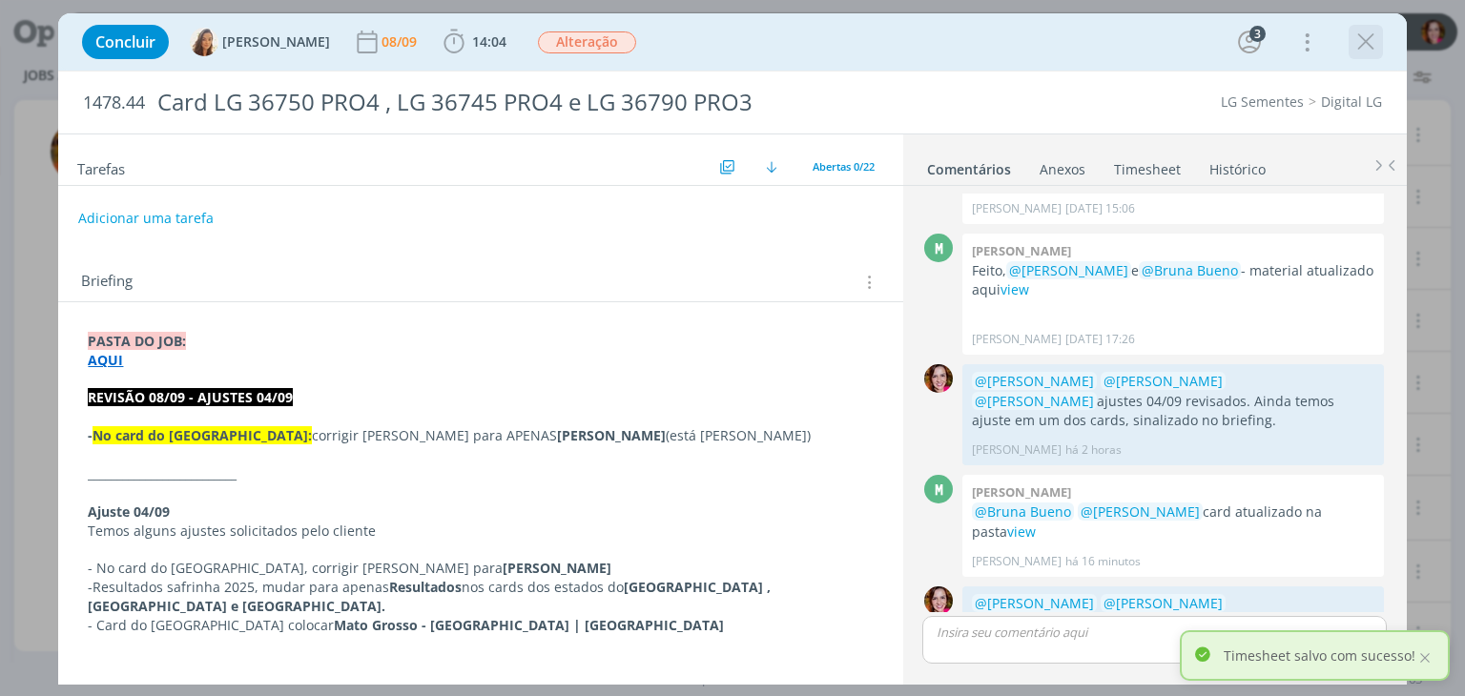
click at [1369, 41] on icon "dialog" at bounding box center [1366, 42] width 29 height 29
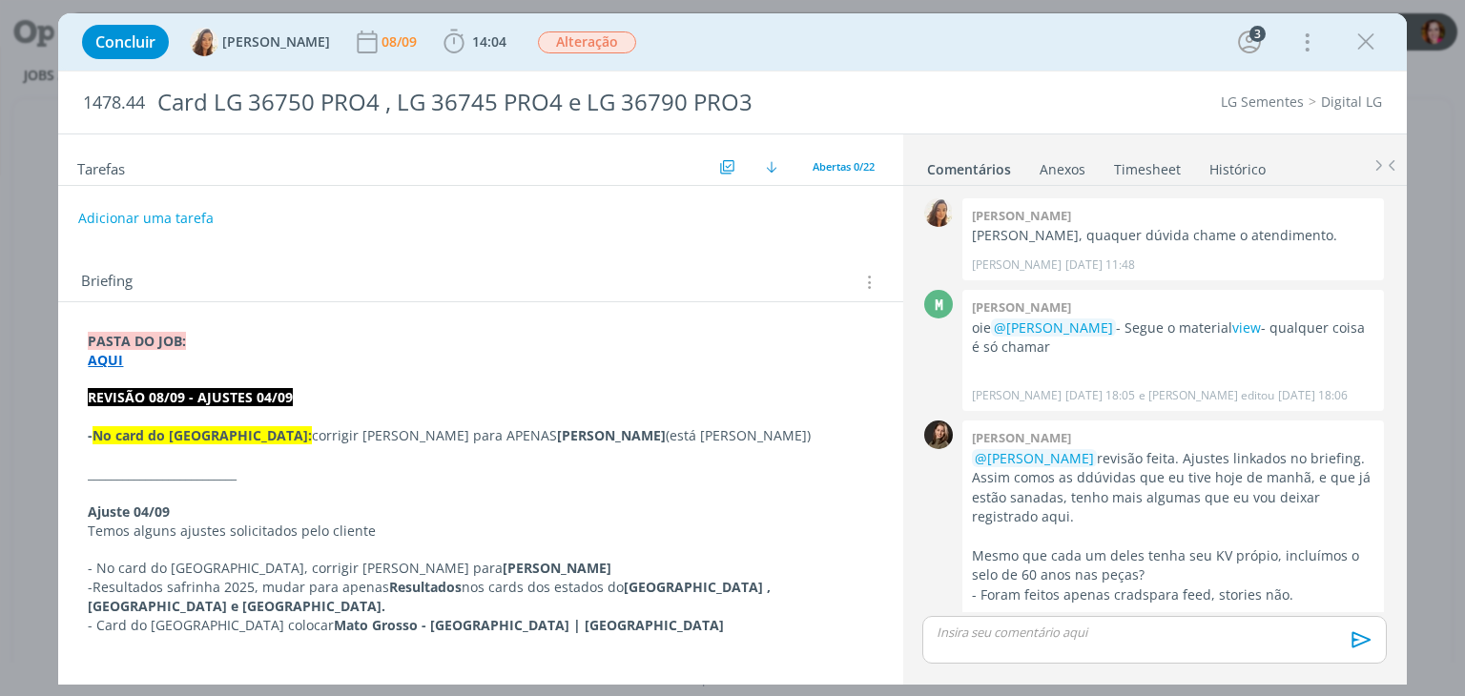
scroll to position [2154, 0]
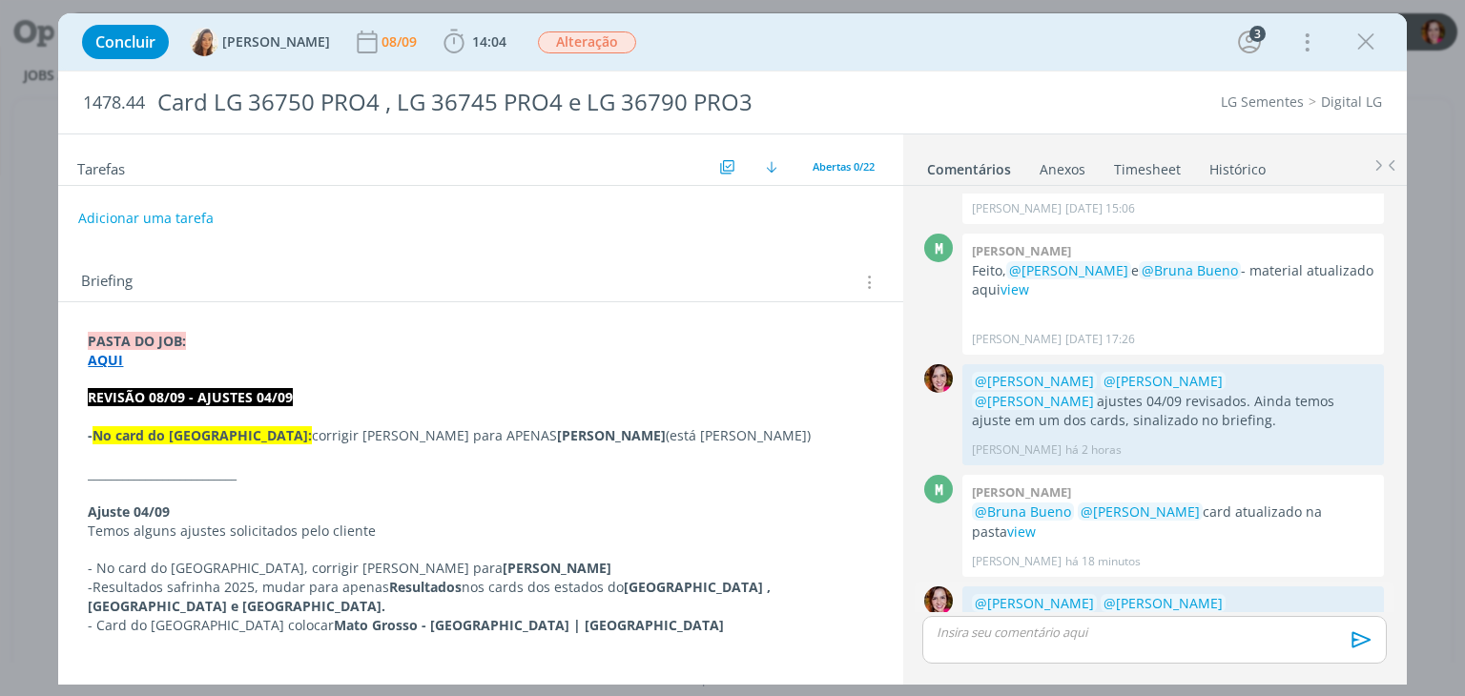
click at [1050, 633] on link "cliente" at bounding box center [1028, 642] width 43 height 18
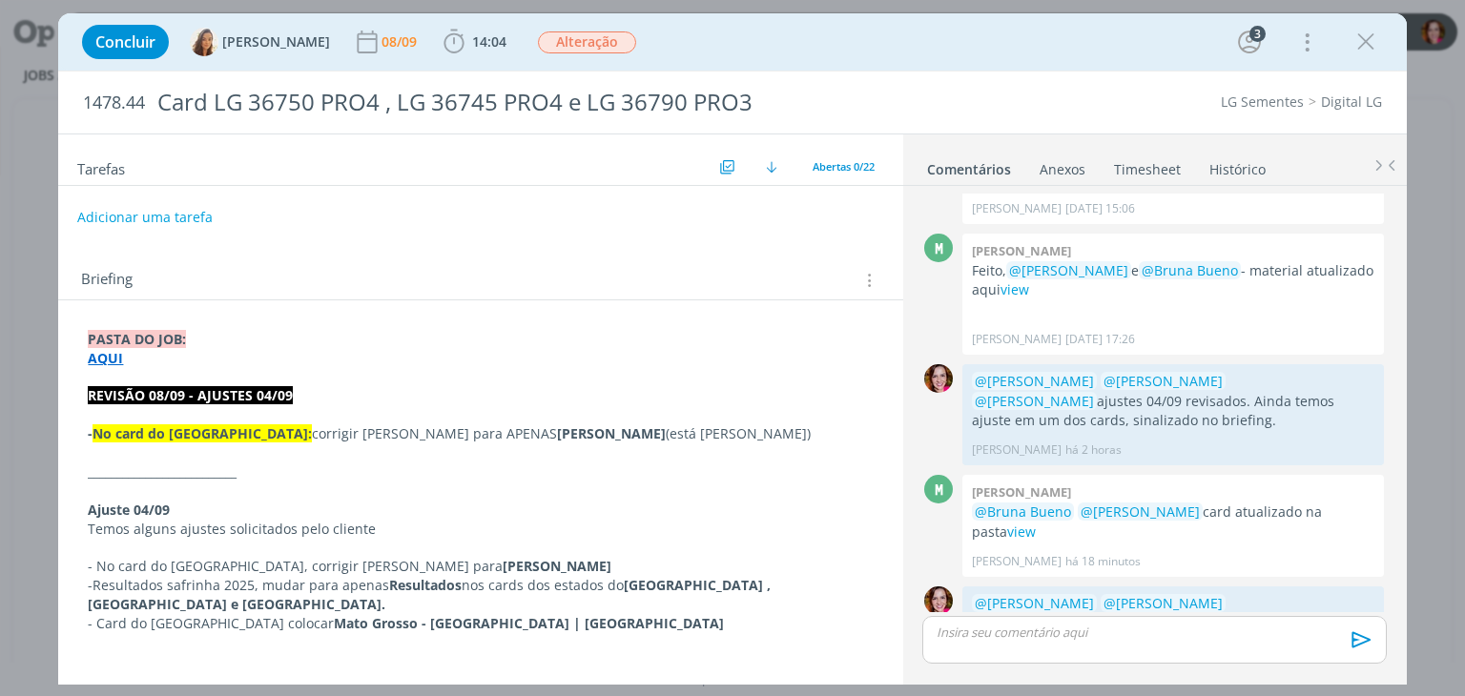
click at [123, 211] on button "Adicionar uma tarefa" at bounding box center [144, 217] width 135 height 32
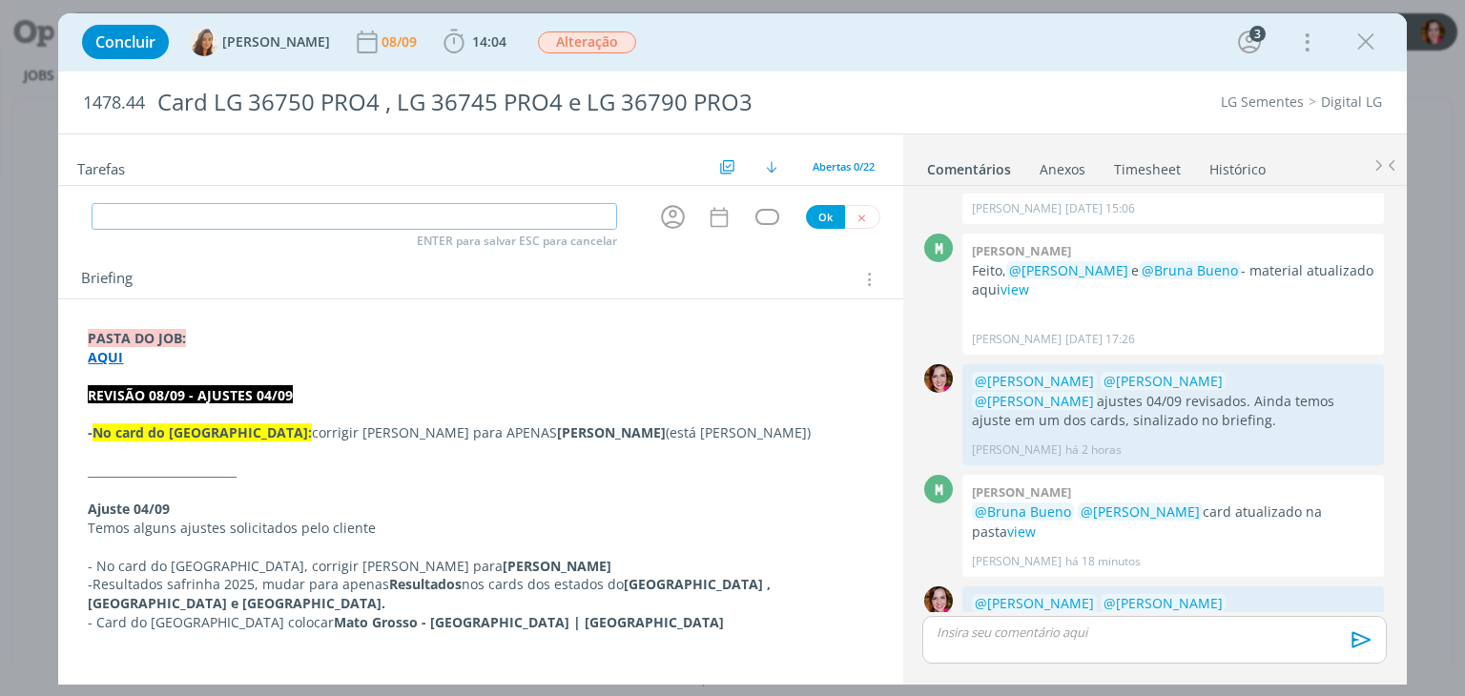
click at [123, 211] on input "dialog" at bounding box center [355, 216] width 526 height 27
click at [665, 215] on icon "dialog" at bounding box center [673, 217] width 30 height 30
type input "Enviar"
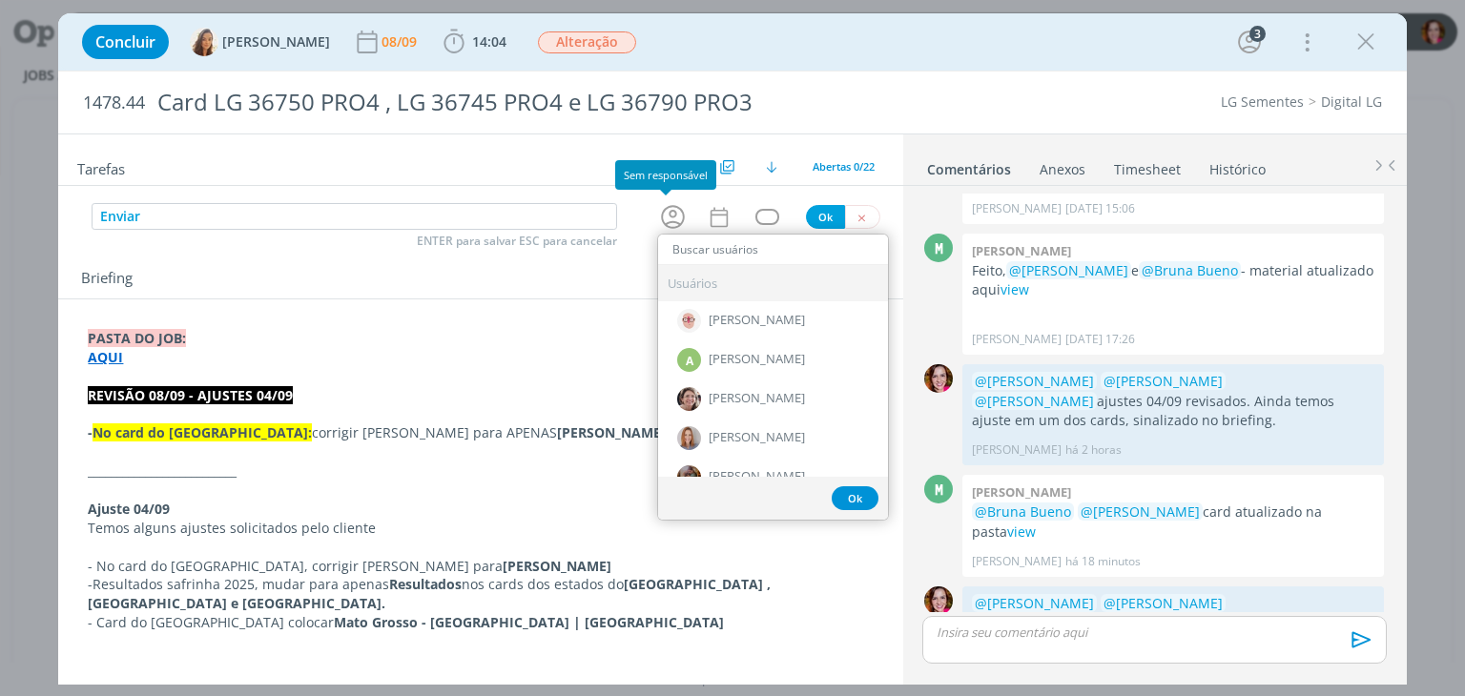
click at [665, 215] on icon "dialog" at bounding box center [673, 217] width 30 height 30
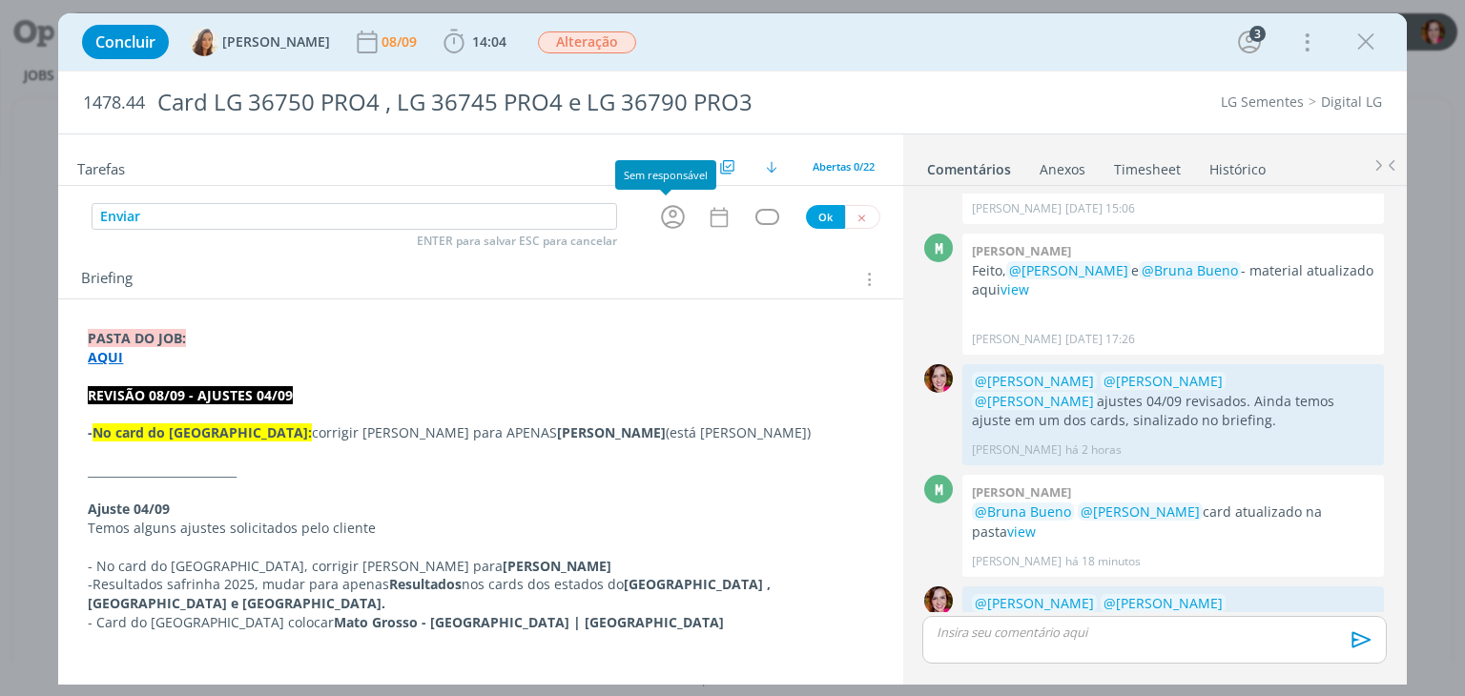
click at [665, 220] on icon "dialog" at bounding box center [673, 217] width 24 height 24
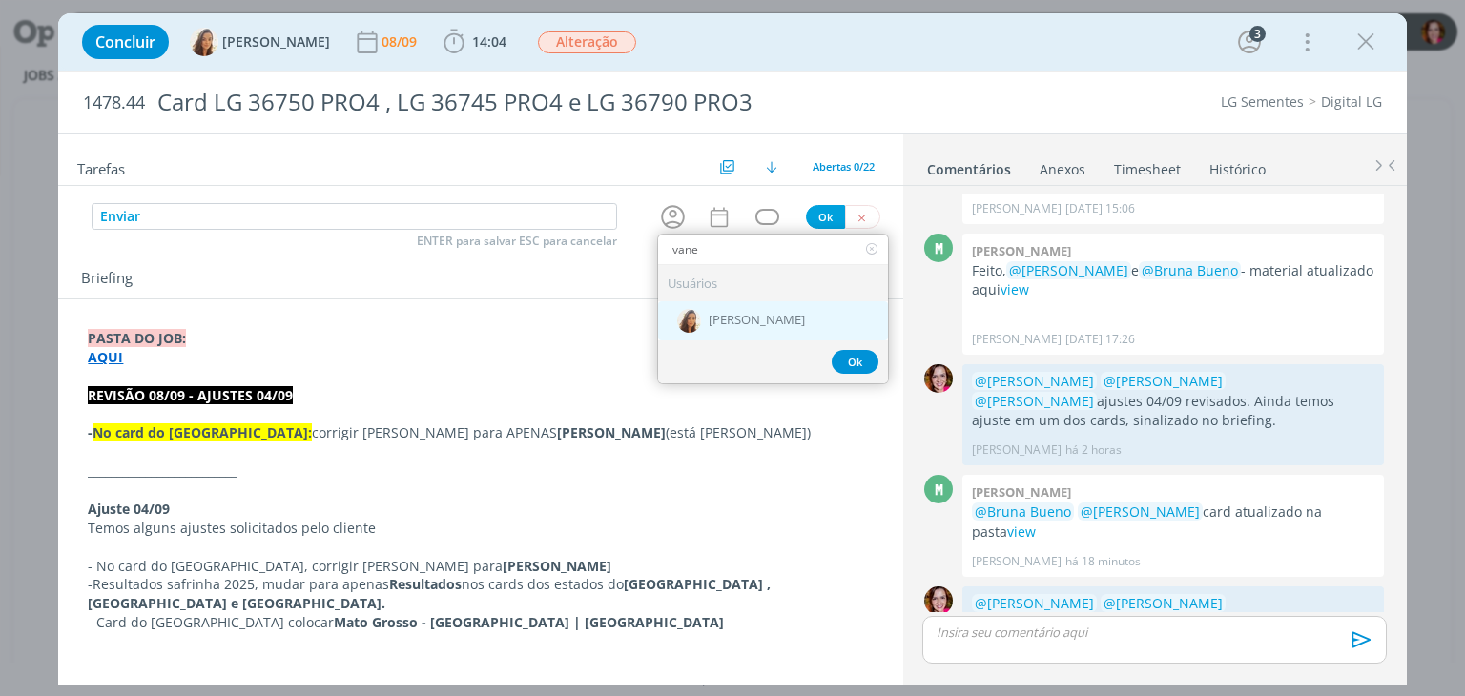
type input "vane"
click at [723, 318] on span "[PERSON_NAME]" at bounding box center [757, 321] width 96 height 15
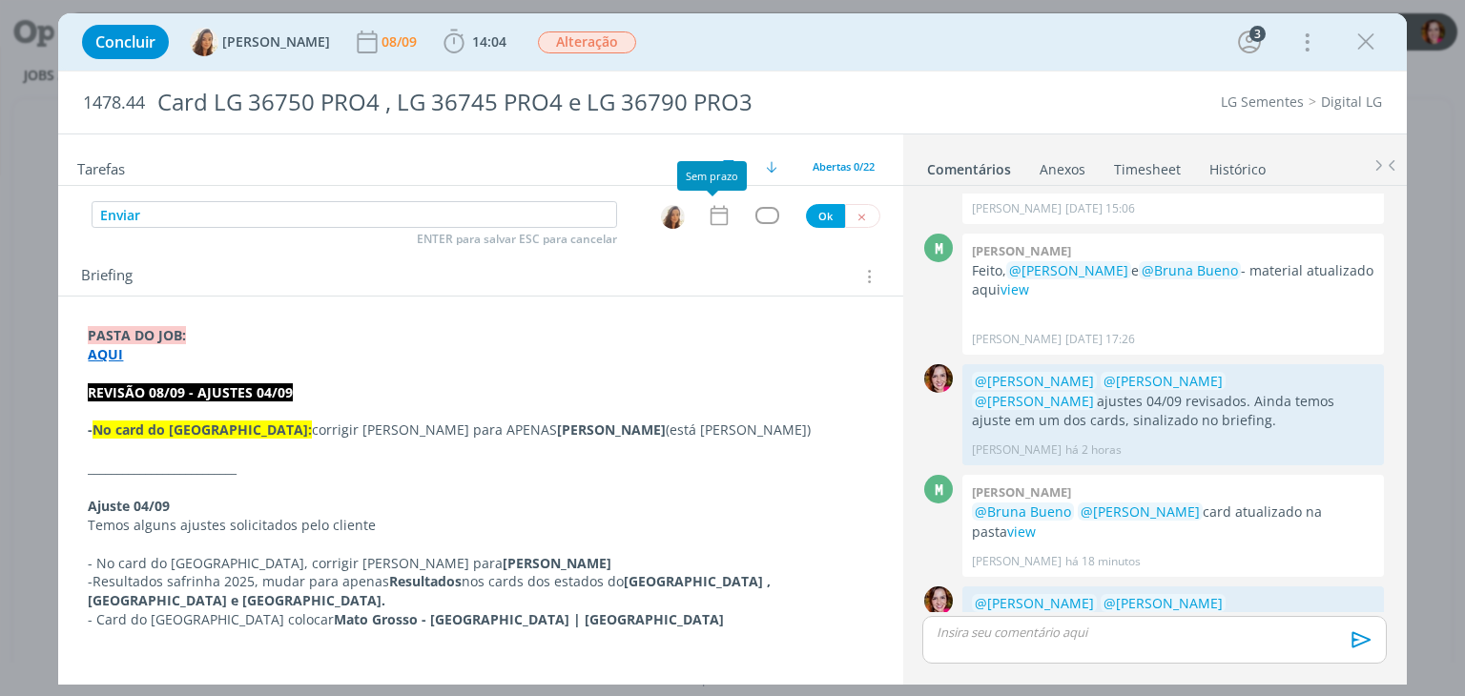
click at [710, 217] on icon "dialog" at bounding box center [719, 215] width 25 height 25
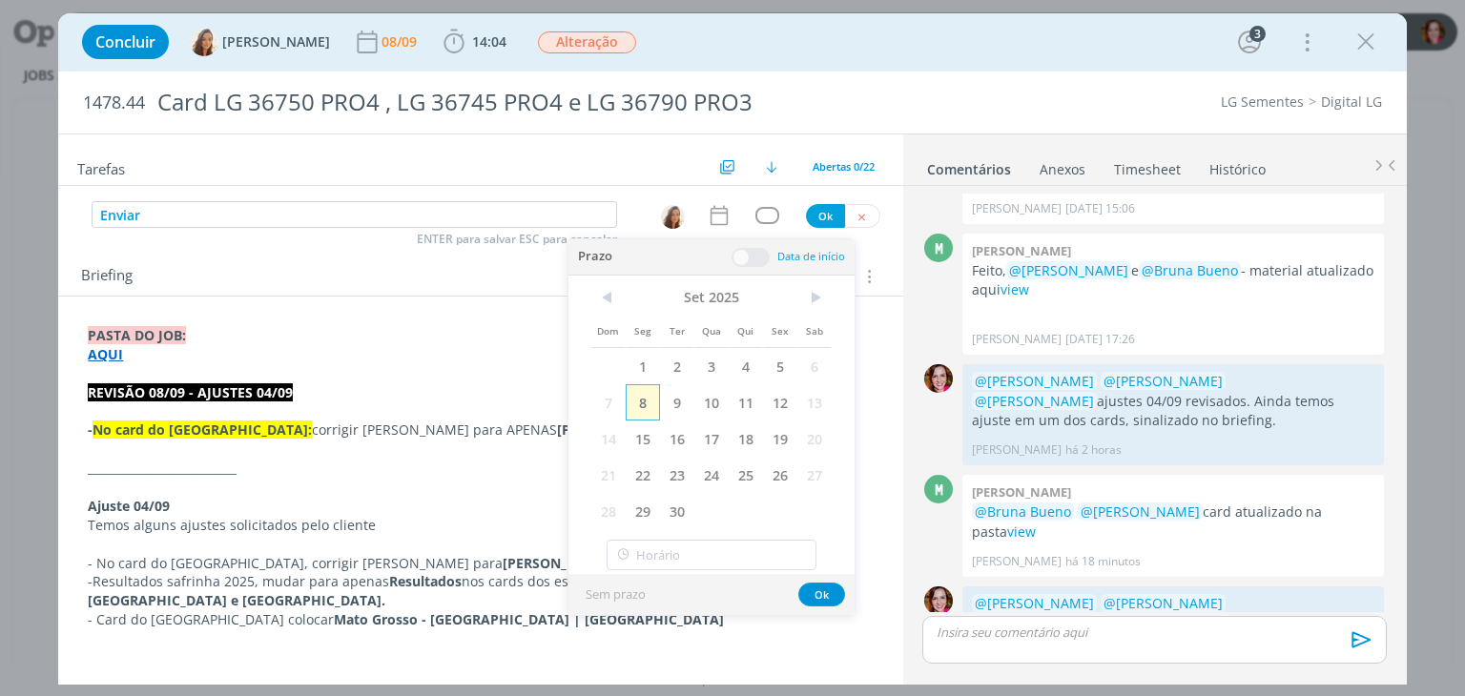
click at [645, 394] on span "8" at bounding box center [643, 402] width 34 height 36
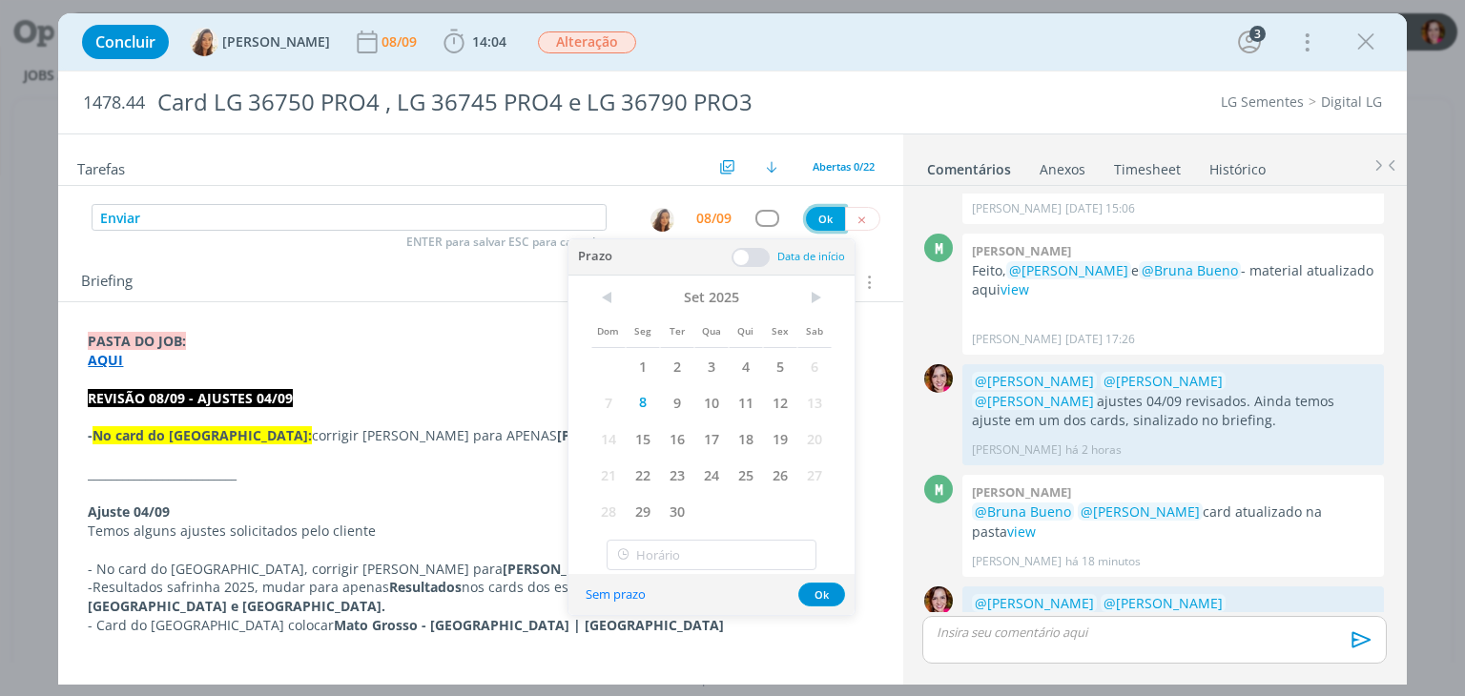
click at [819, 220] on button "Ok" at bounding box center [825, 219] width 39 height 24
